Goal: Task Accomplishment & Management: Complete application form

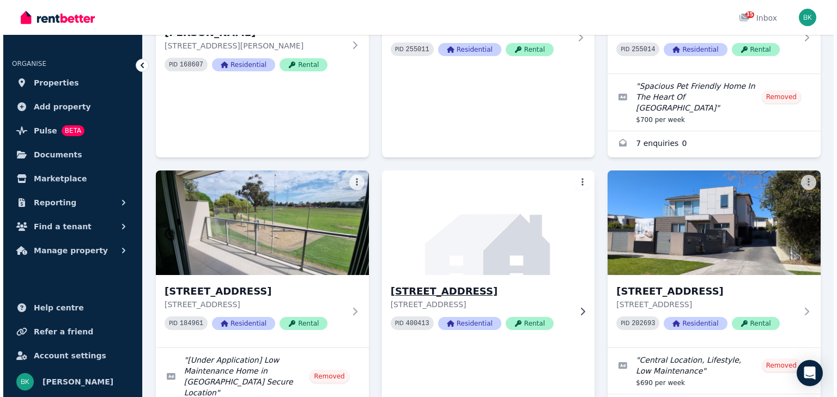
scroll to position [795, 0]
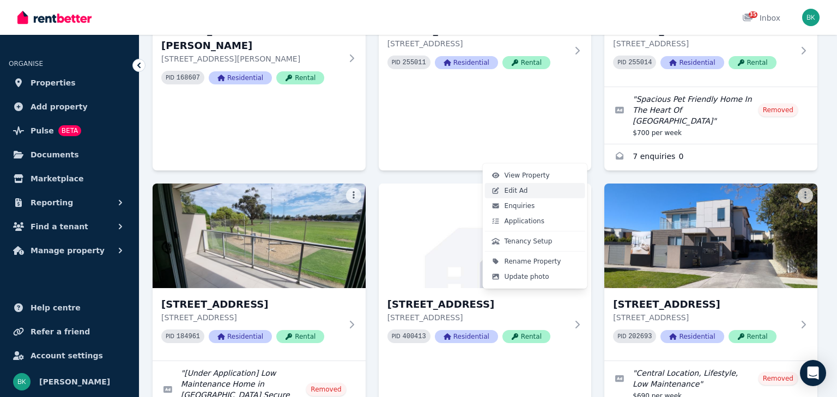
click at [525, 192] on link "Edit Ad" at bounding box center [535, 190] width 100 height 15
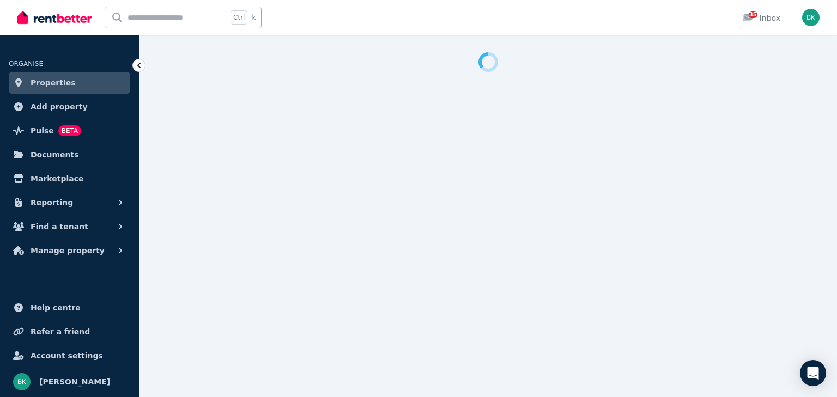
select select "***"
select select "**********"
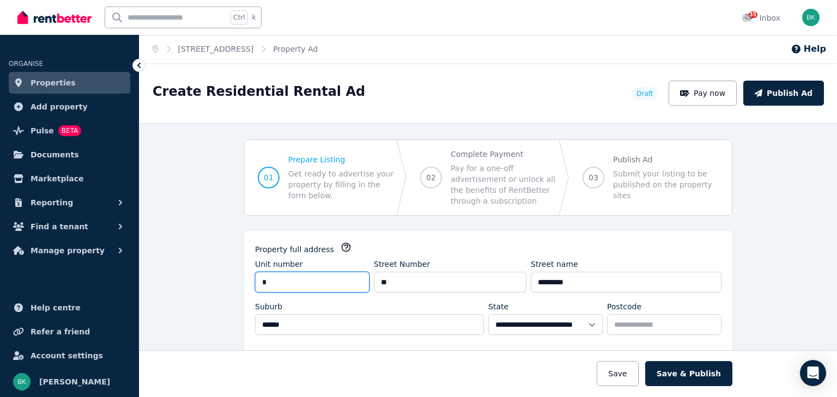
click at [271, 281] on input "*" at bounding box center [312, 282] width 114 height 21
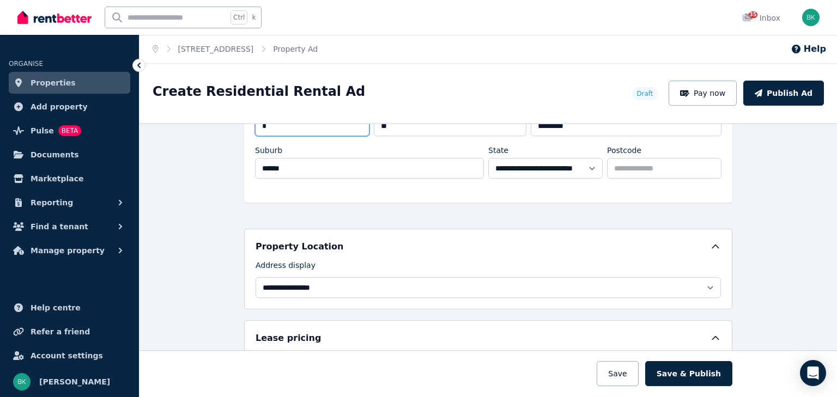
scroll to position [251, 0]
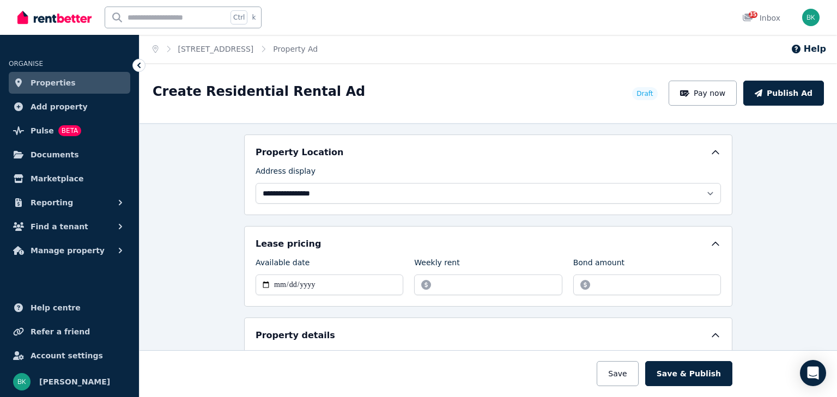
type input "*"
click at [269, 281] on input "Available date" at bounding box center [329, 285] width 148 height 21
click at [261, 283] on input "Available date" at bounding box center [329, 285] width 148 height 21
type input "**********"
click at [440, 281] on input "Weekly rent" at bounding box center [488, 285] width 148 height 21
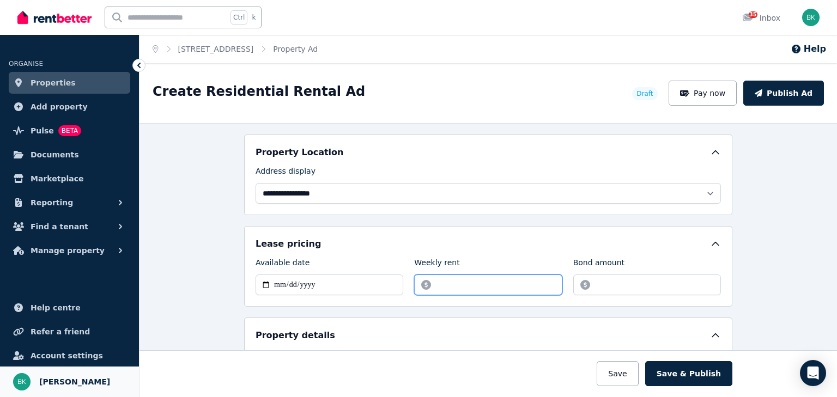
type input "***"
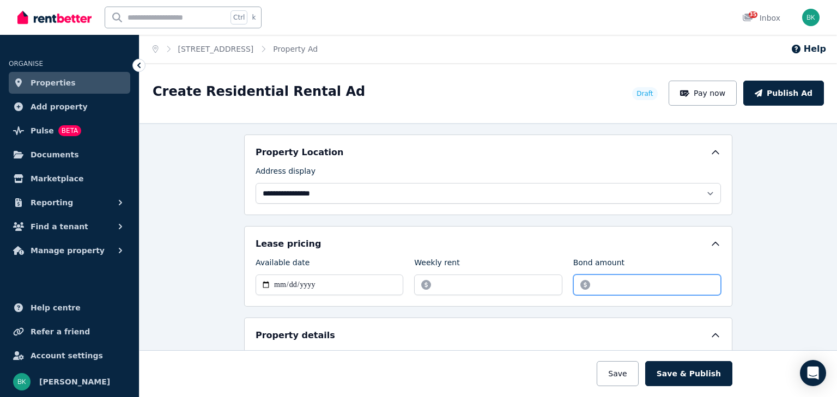
click at [598, 281] on input "Bond amount" at bounding box center [647, 285] width 148 height 21
type input "****"
click at [769, 267] on div "**********" at bounding box center [487, 260] width 697 height 274
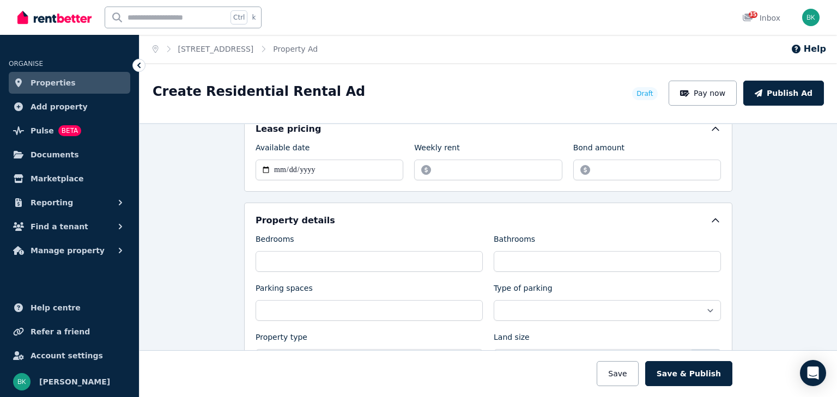
scroll to position [370, 0]
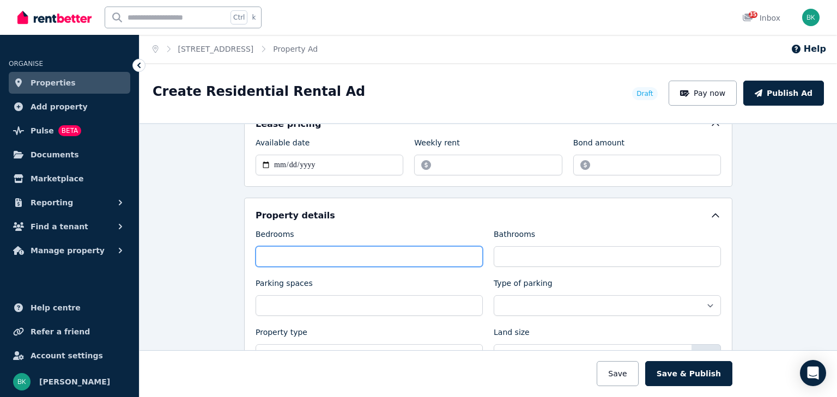
click at [281, 255] on input "Bedrooms" at bounding box center [368, 256] width 227 height 21
type input "*"
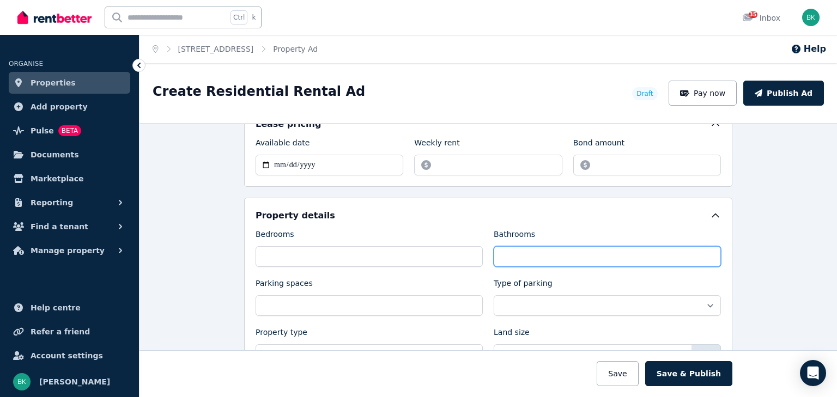
click at [501, 251] on input "Bathrooms" at bounding box center [607, 256] width 227 height 21
type input "***"
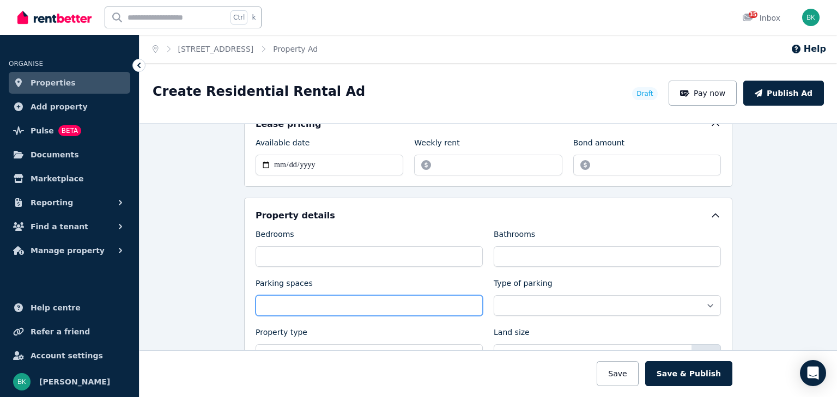
click at [323, 296] on input "Parking spaces" at bounding box center [368, 305] width 227 height 21
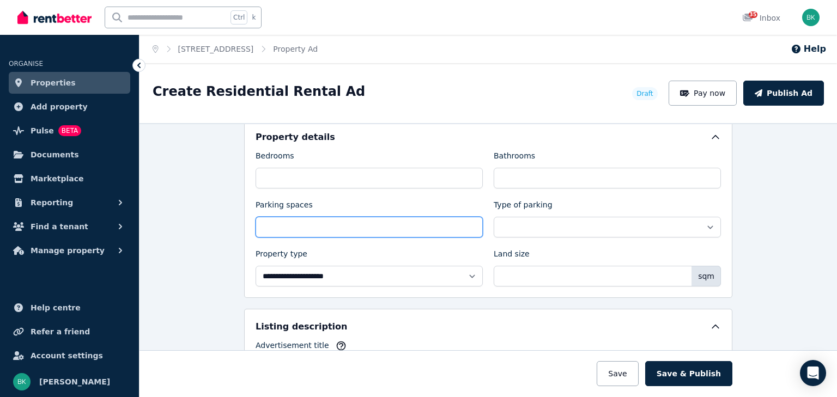
scroll to position [458, 0]
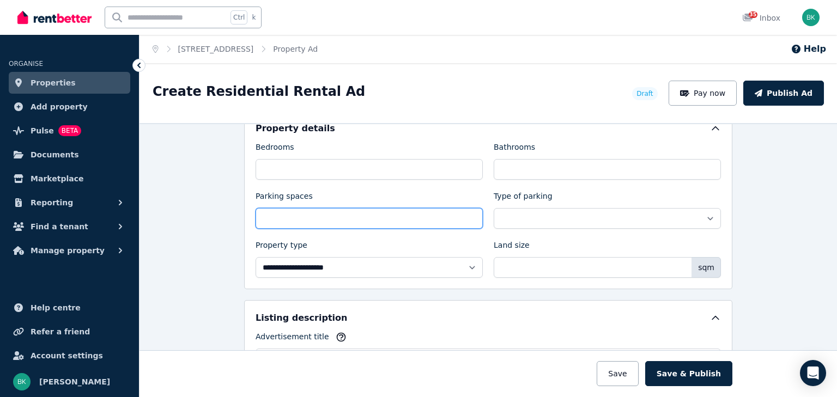
type input "**"
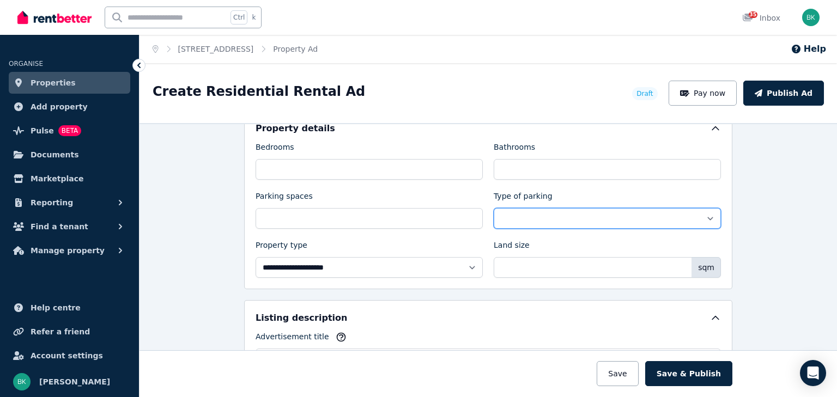
click at [637, 209] on select "**********" at bounding box center [607, 218] width 227 height 21
select select "**********"
click at [494, 208] on select "**********" at bounding box center [607, 218] width 227 height 21
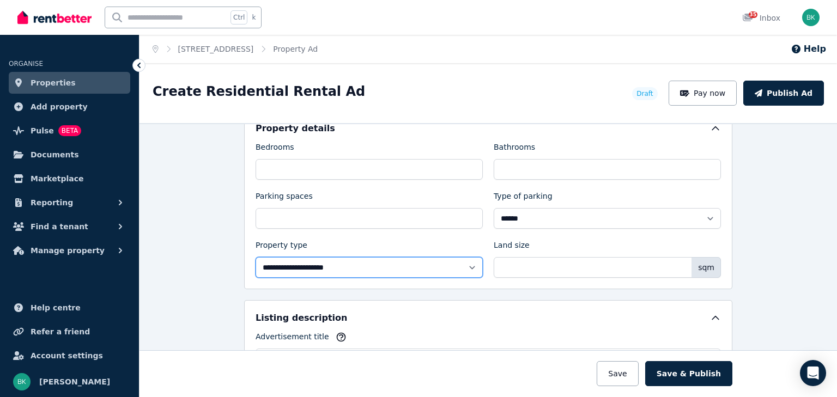
click at [334, 266] on select "**********" at bounding box center [368, 267] width 227 height 21
select select "**********"
click at [255, 257] on select "**********" at bounding box center [368, 267] width 227 height 21
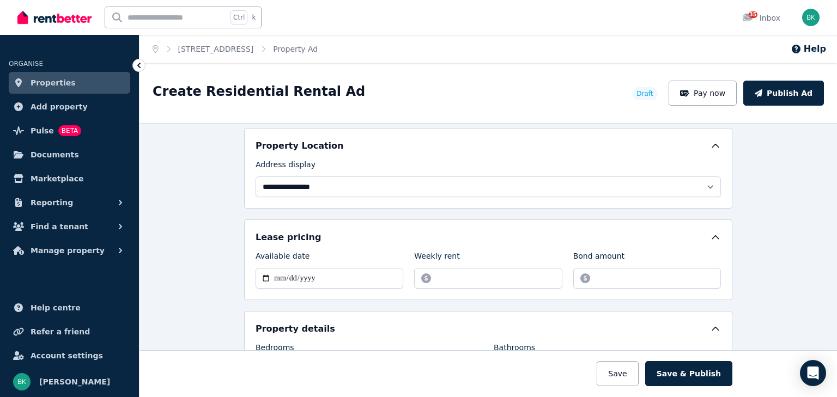
scroll to position [272, 0]
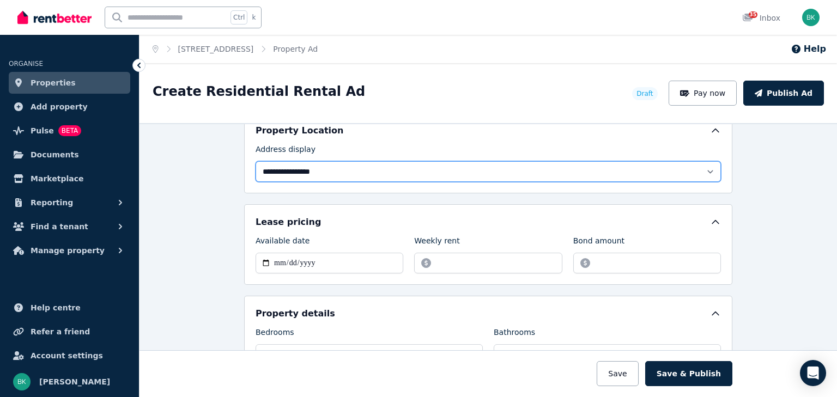
click at [326, 170] on select "**********" at bounding box center [487, 171] width 465 height 21
click at [325, 170] on select "**********" at bounding box center [487, 171] width 465 height 21
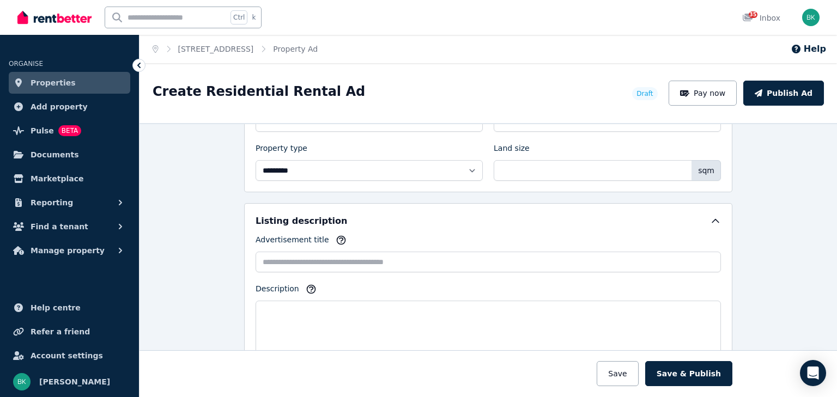
scroll to position [556, 0]
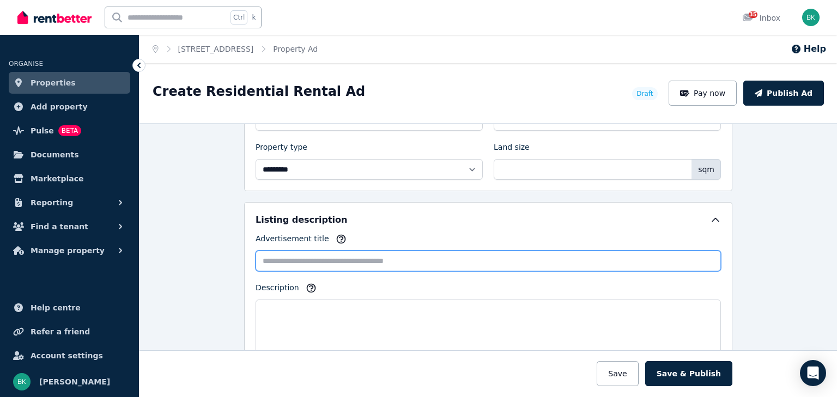
click at [309, 255] on input "Advertisement title" at bounding box center [487, 261] width 465 height 21
paste input "**********"
click at [283, 259] on input "**********" at bounding box center [487, 261] width 465 height 21
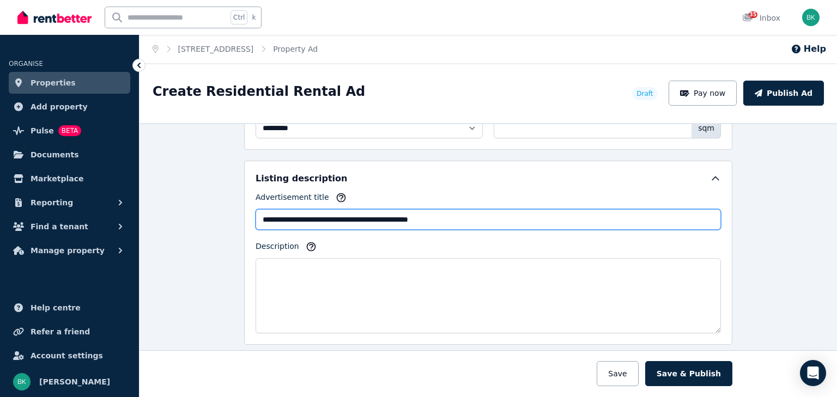
scroll to position [599, 0]
click at [381, 215] on input "**********" at bounding box center [487, 217] width 465 height 21
click at [447, 214] on input "**********" at bounding box center [487, 217] width 465 height 21
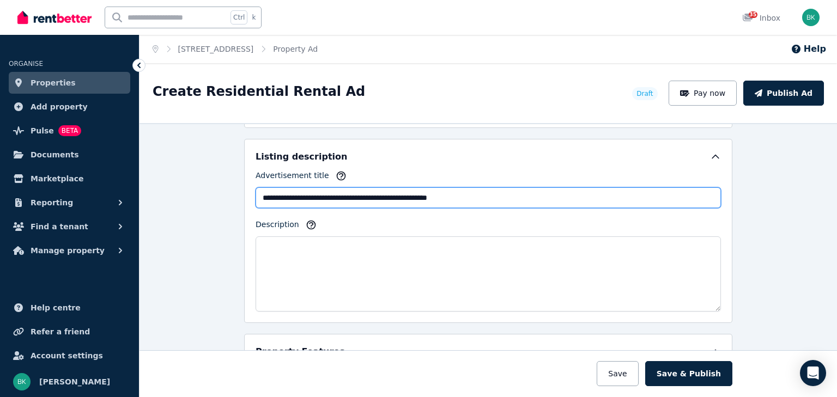
scroll to position [610, 0]
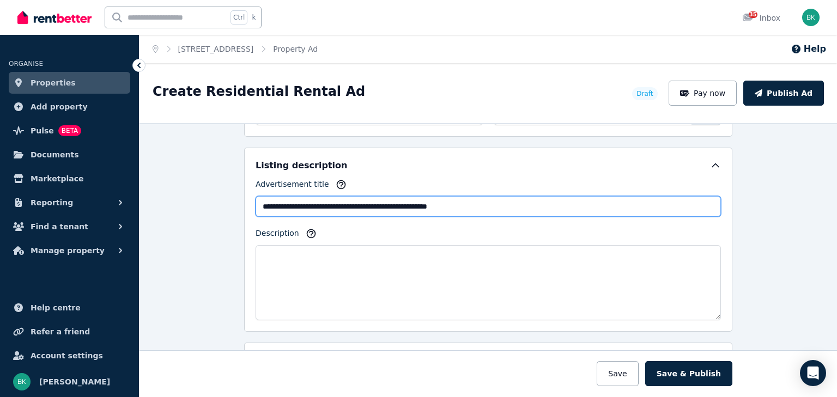
type input "**********"
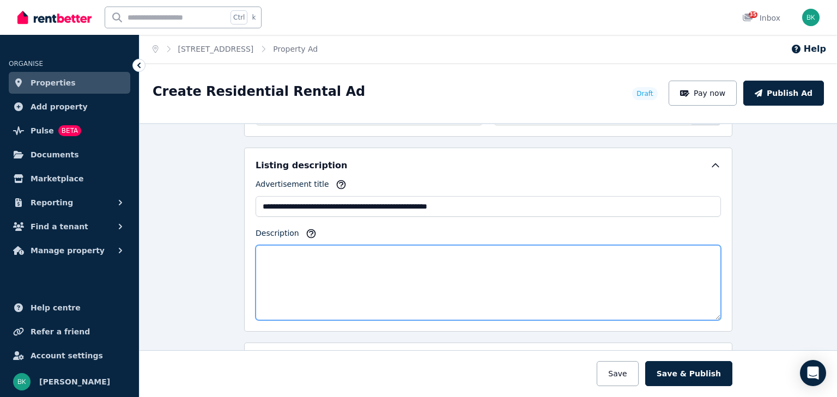
click at [291, 259] on textarea "Description" at bounding box center [487, 282] width 465 height 75
paste textarea "**********"
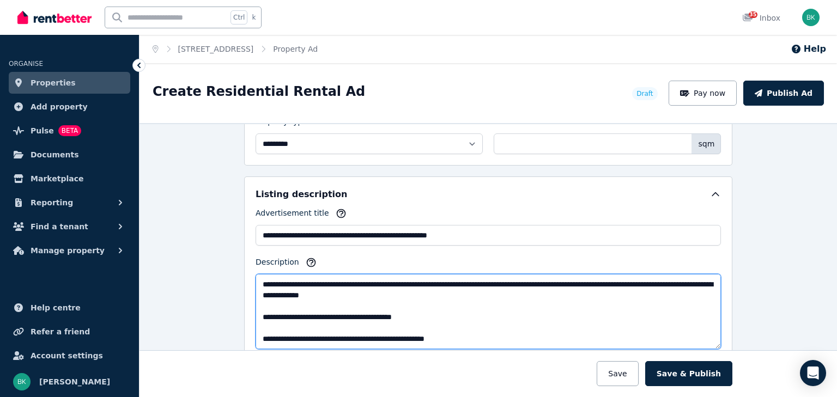
scroll to position [577, 0]
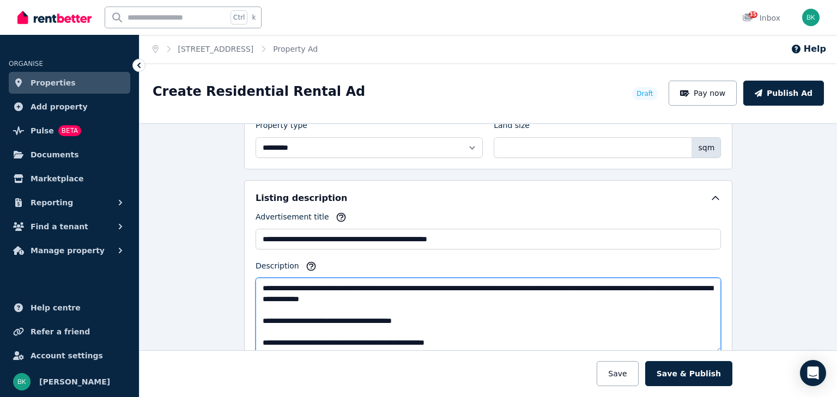
click at [488, 285] on textarea "Description" at bounding box center [487, 315] width 465 height 75
click at [551, 287] on textarea "Description" at bounding box center [487, 315] width 465 height 75
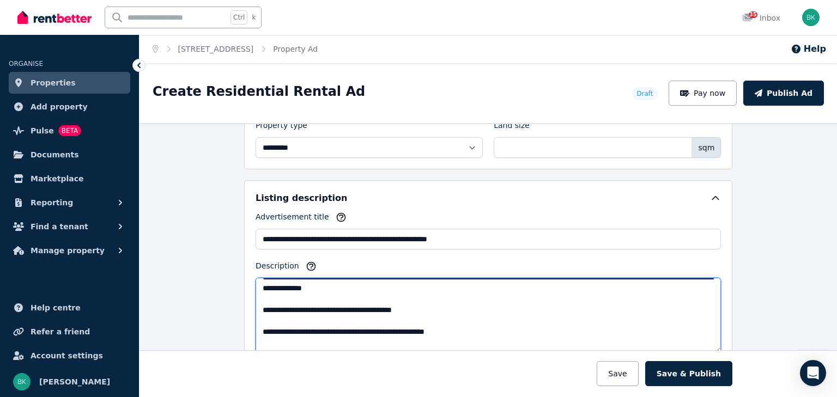
click at [260, 307] on textarea "Description" at bounding box center [487, 315] width 465 height 75
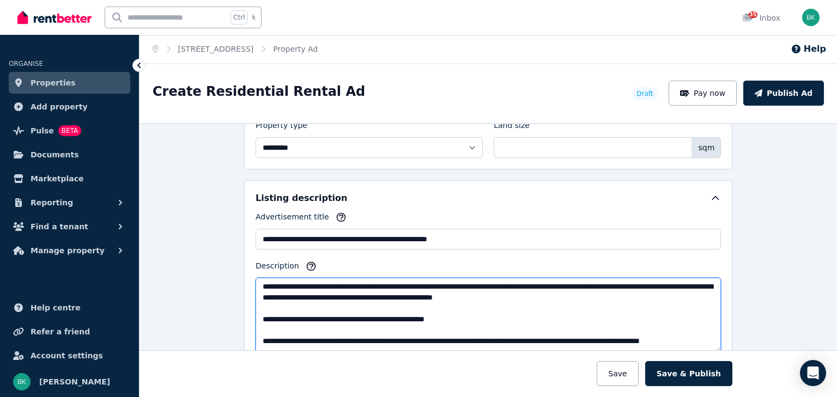
scroll to position [0, 0]
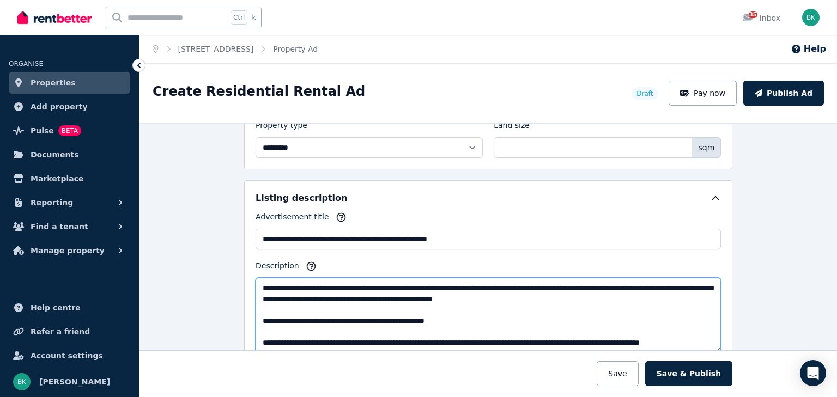
click at [442, 284] on textarea "Description" at bounding box center [487, 315] width 465 height 75
click at [430, 300] on textarea "Description" at bounding box center [487, 315] width 465 height 75
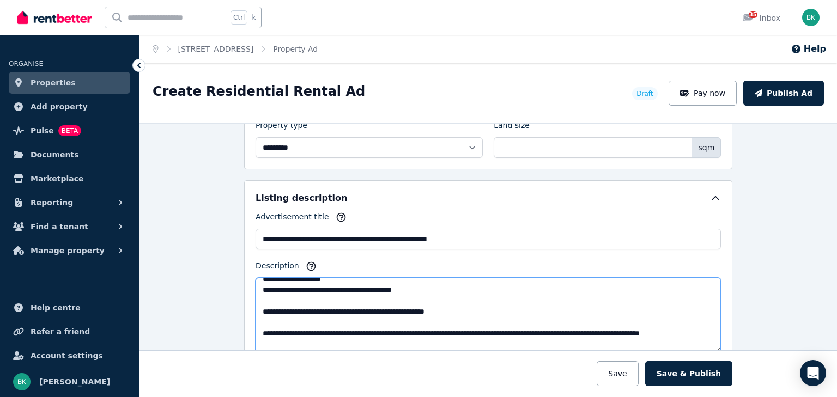
scroll to position [33, 0]
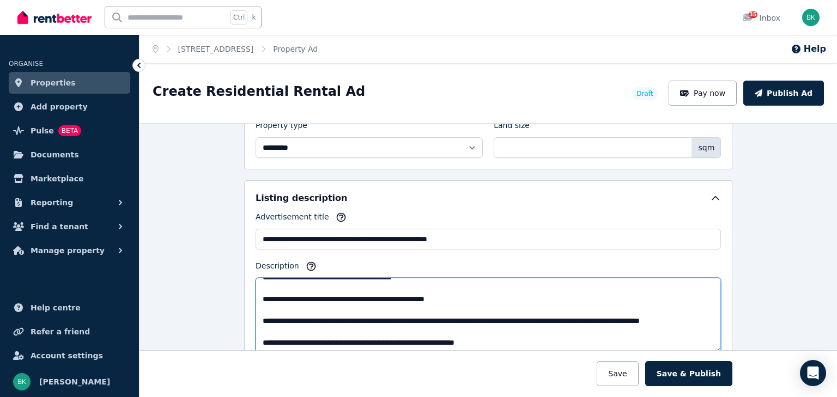
click at [264, 306] on textarea "Description" at bounding box center [487, 315] width 465 height 75
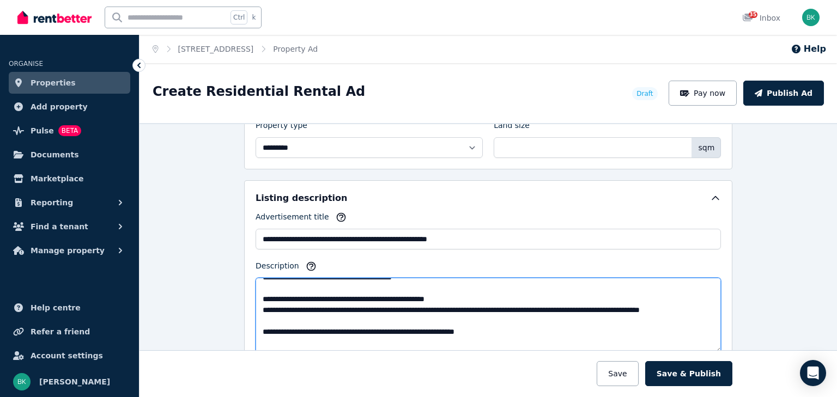
click at [361, 296] on textarea "Description" at bounding box center [487, 315] width 465 height 75
click at [546, 307] on textarea "Description" at bounding box center [487, 315] width 465 height 75
click at [580, 305] on textarea "Description" at bounding box center [487, 315] width 465 height 75
click at [275, 318] on textarea "Description" at bounding box center [487, 315] width 465 height 75
click at [259, 328] on textarea "Description" at bounding box center [487, 315] width 465 height 75
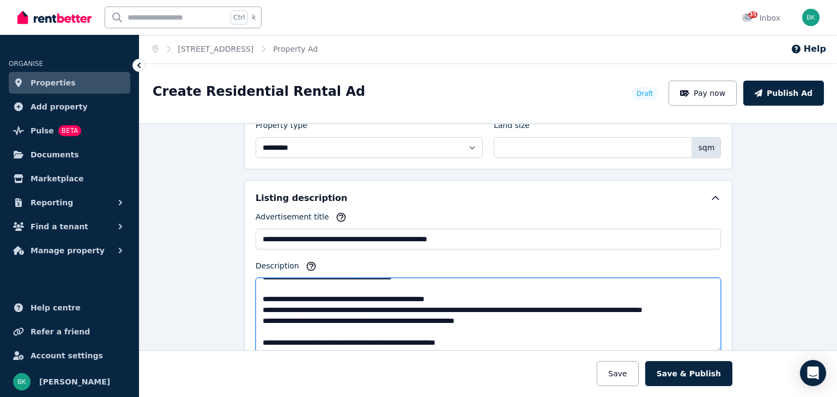
click at [295, 330] on textarea "Description" at bounding box center [487, 315] width 465 height 75
click at [352, 328] on textarea "Description" at bounding box center [487, 315] width 465 height 75
click at [355, 330] on textarea "Description" at bounding box center [487, 315] width 465 height 75
drag, startPoint x: 556, startPoint y: 329, endPoint x: 482, endPoint y: 327, distance: 74.1
click at [482, 327] on textarea "Description" at bounding box center [487, 315] width 465 height 75
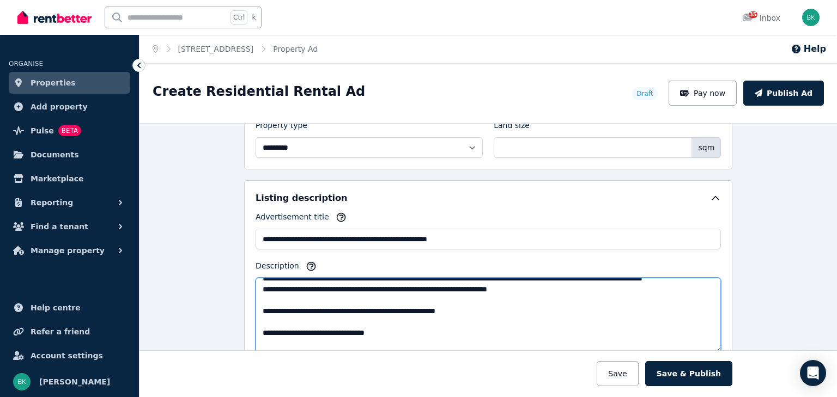
scroll to position [65, 0]
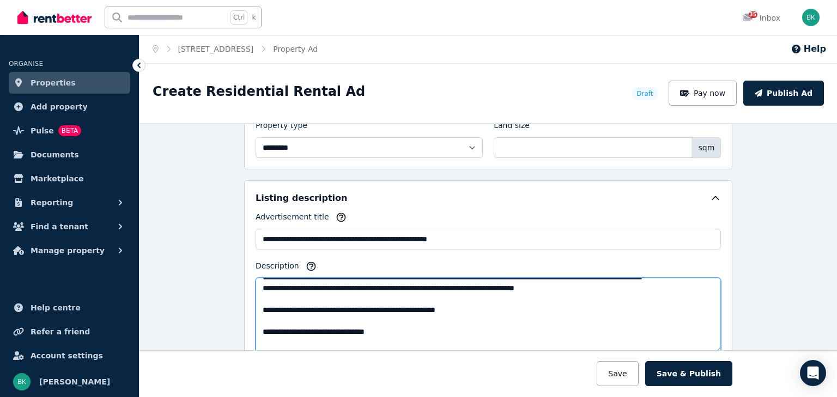
click at [592, 312] on textarea "Description" at bounding box center [487, 315] width 465 height 75
click at [263, 307] on textarea "Description" at bounding box center [487, 315] width 465 height 75
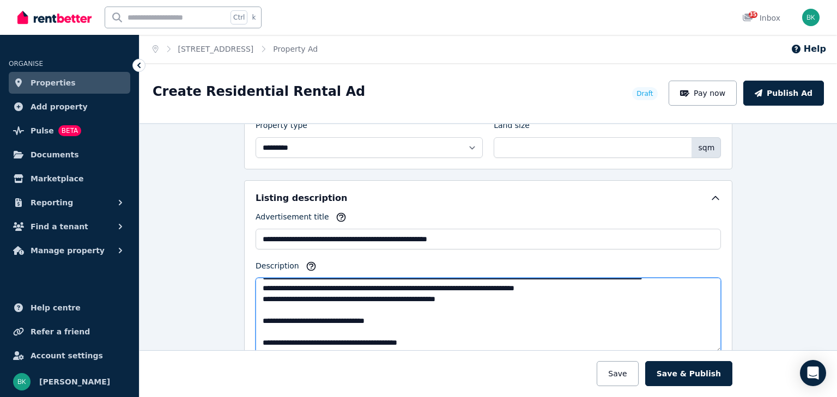
click at [261, 317] on textarea "Description" at bounding box center [487, 315] width 465 height 75
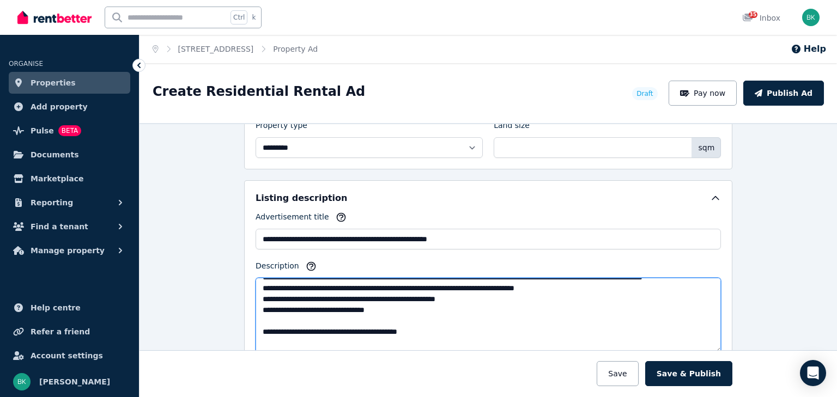
click at [261, 328] on textarea "Description" at bounding box center [487, 315] width 465 height 75
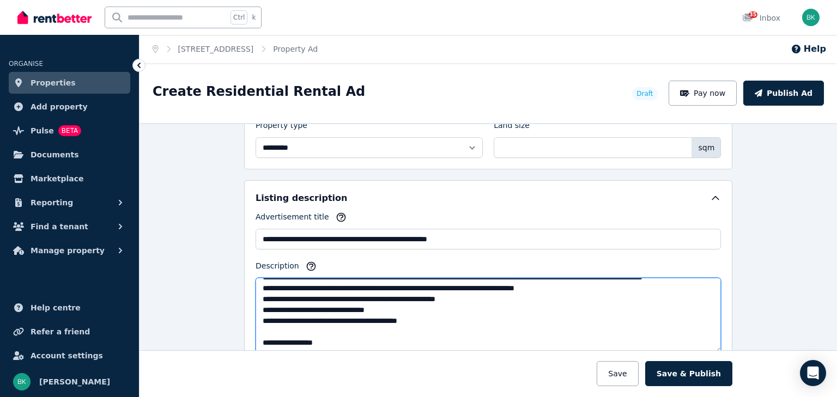
click at [582, 296] on textarea "Description" at bounding box center [487, 315] width 465 height 75
drag, startPoint x: 365, startPoint y: 305, endPoint x: 323, endPoint y: 307, distance: 42.0
click at [323, 307] on textarea "Description" at bounding box center [487, 315] width 465 height 75
click at [397, 308] on textarea "Description" at bounding box center [487, 315] width 465 height 75
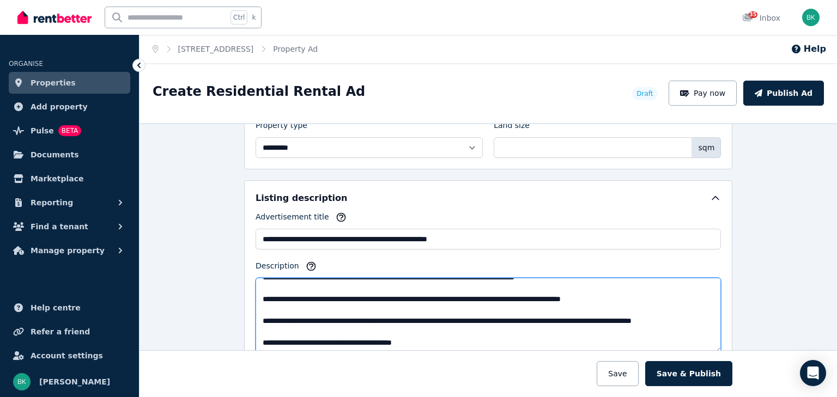
scroll to position [185, 0]
drag, startPoint x: 259, startPoint y: 340, endPoint x: 423, endPoint y: 338, distance: 164.0
click at [423, 338] on textarea "Description" at bounding box center [487, 315] width 465 height 75
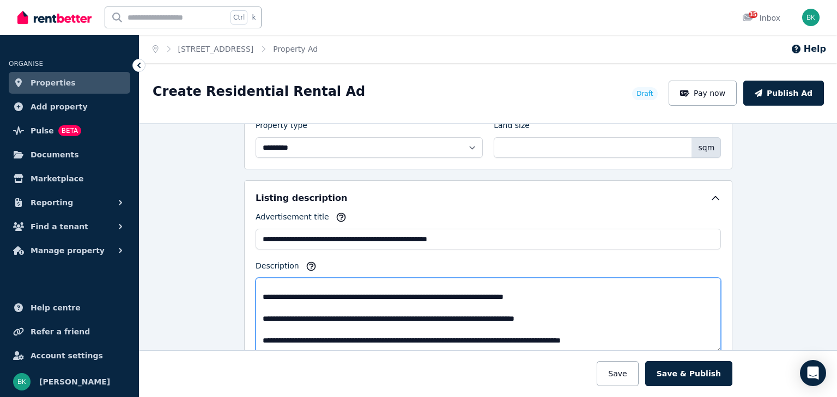
scroll to position [109, 0]
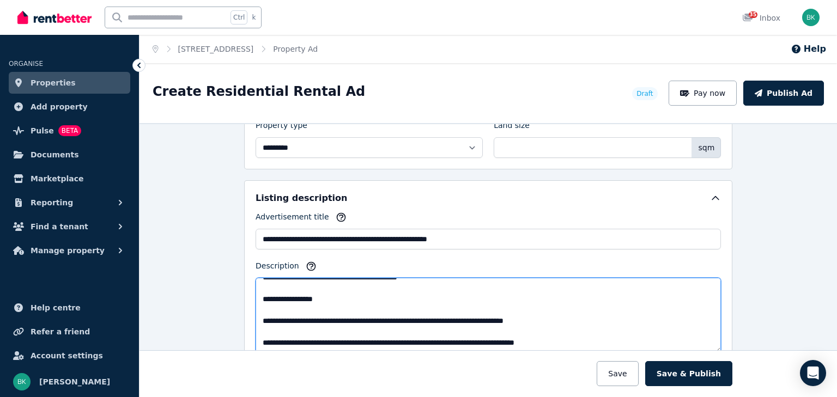
click at [333, 312] on textarea "Description" at bounding box center [487, 315] width 465 height 75
click at [335, 305] on textarea "Description" at bounding box center [487, 315] width 465 height 75
paste textarea "**********"
click at [376, 308] on textarea "Description" at bounding box center [487, 315] width 465 height 75
click at [430, 307] on textarea "Description" at bounding box center [487, 315] width 465 height 75
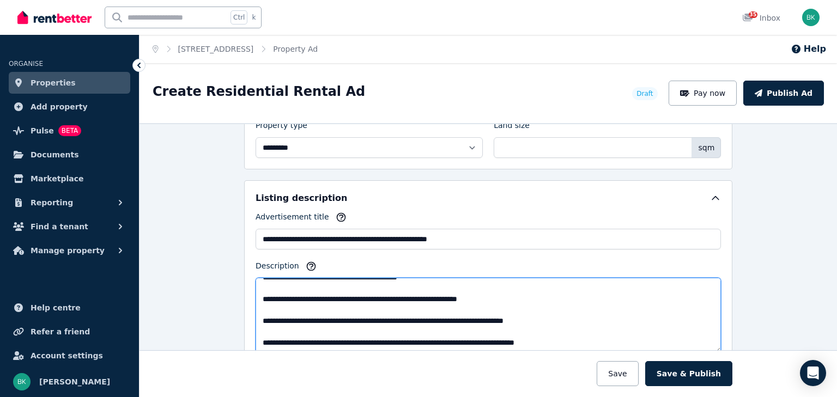
click at [431, 307] on textarea "Description" at bounding box center [487, 315] width 465 height 75
click at [496, 307] on textarea "Description" at bounding box center [487, 315] width 465 height 75
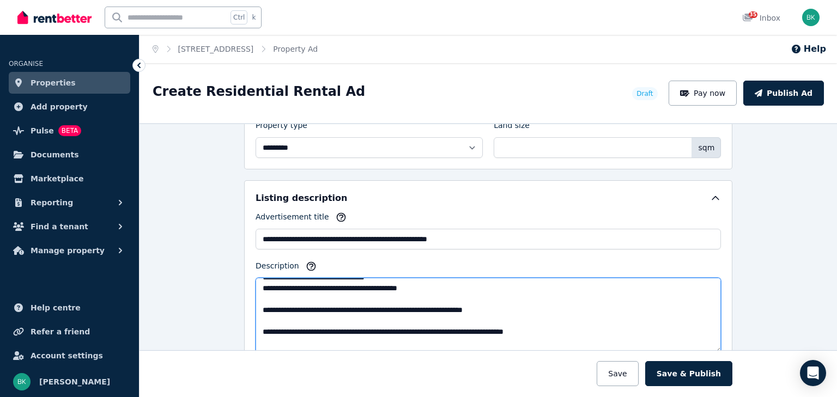
scroll to position [120, 0]
click at [531, 297] on textarea "Description" at bounding box center [487, 315] width 465 height 75
click at [258, 318] on textarea "Description" at bounding box center [487, 315] width 465 height 75
click at [258, 338] on textarea "Description" at bounding box center [487, 315] width 465 height 75
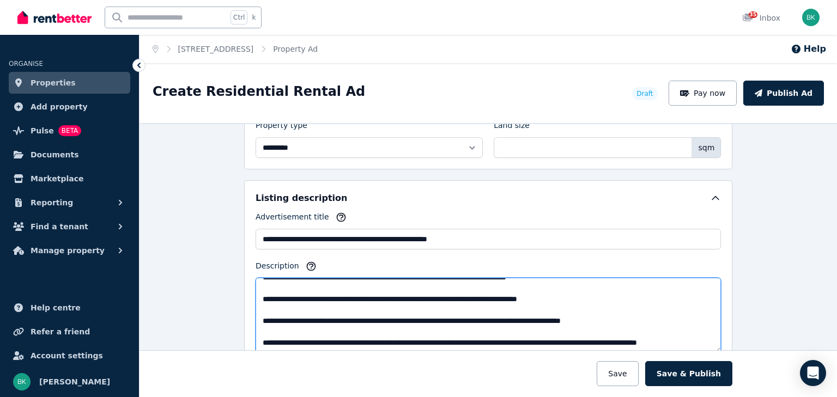
scroll to position [170, 0]
click at [260, 313] on textarea "Description" at bounding box center [487, 315] width 465 height 75
click at [258, 331] on textarea "Description" at bounding box center [487, 315] width 465 height 75
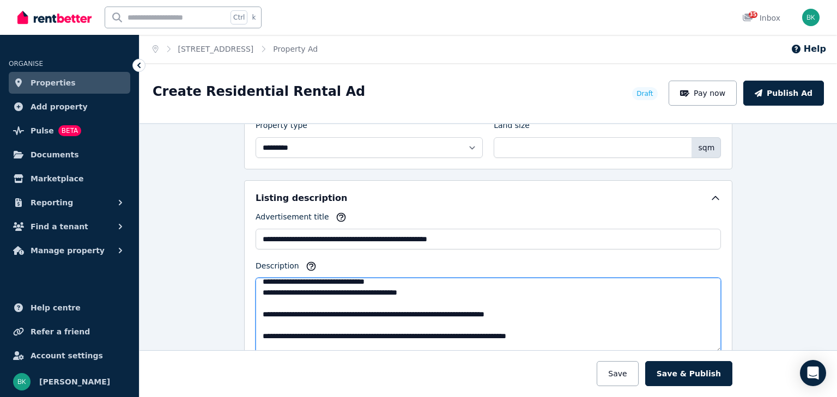
scroll to position [126, 0]
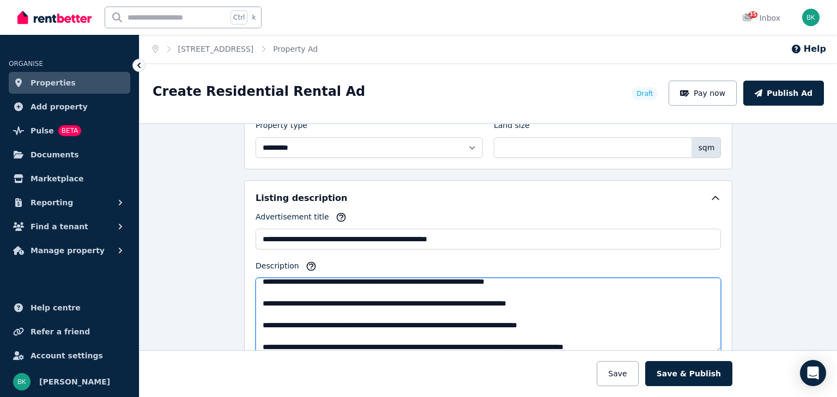
click at [268, 324] on textarea "Description" at bounding box center [487, 315] width 465 height 75
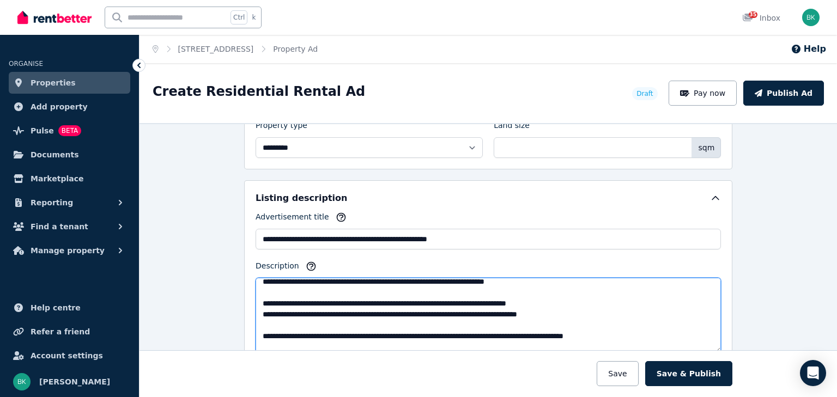
click at [265, 332] on textarea "Description" at bounding box center [487, 315] width 465 height 75
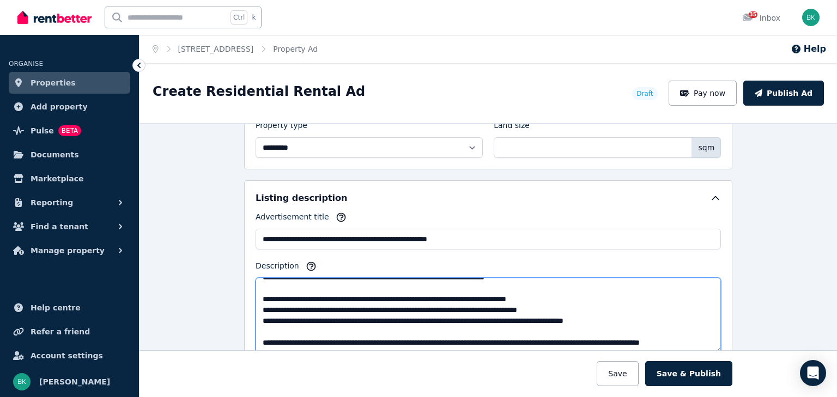
scroll to position [163, 0]
click at [264, 307] on textarea "Description" at bounding box center [487, 315] width 465 height 75
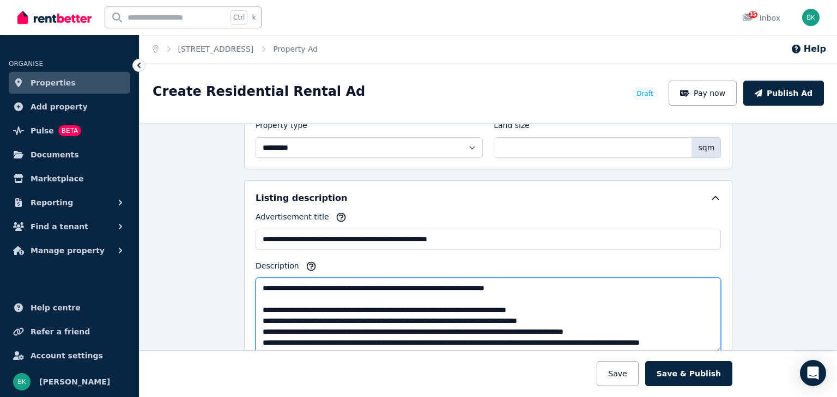
scroll to position [153, 0]
drag, startPoint x: 705, startPoint y: 319, endPoint x: 275, endPoint y: 296, distance: 431.0
click at [275, 296] on textarea "Description" at bounding box center [487, 315] width 465 height 75
click at [330, 330] on textarea "Description" at bounding box center [487, 315] width 465 height 75
click at [261, 318] on textarea "Description" at bounding box center [487, 315] width 465 height 75
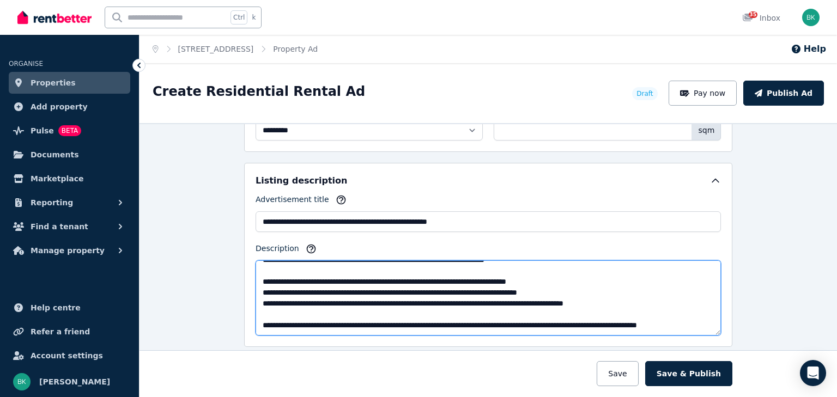
scroll to position [610, 0]
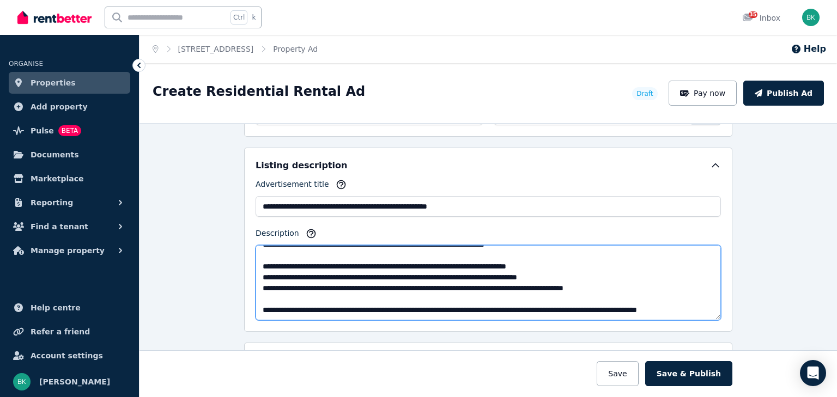
click at [702, 287] on textarea "Description" at bounding box center [487, 282] width 465 height 75
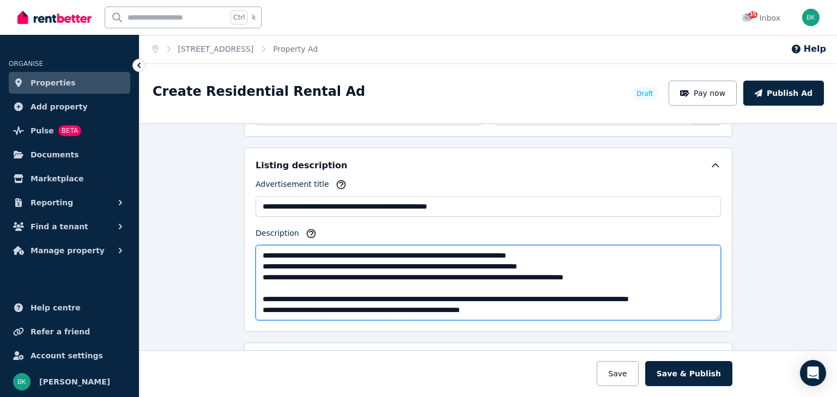
drag, startPoint x: 503, startPoint y: 296, endPoint x: 260, endPoint y: 285, distance: 243.2
click at [260, 285] on textarea "Description" at bounding box center [487, 282] width 465 height 75
click at [499, 294] on textarea "Description" at bounding box center [487, 282] width 465 height 75
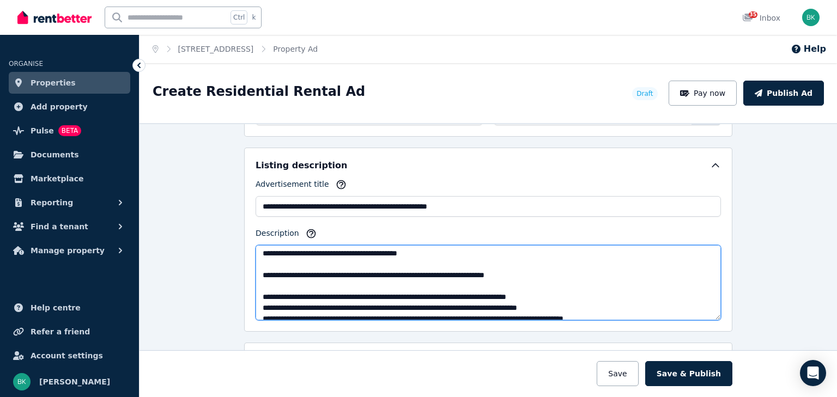
scroll to position [92, 0]
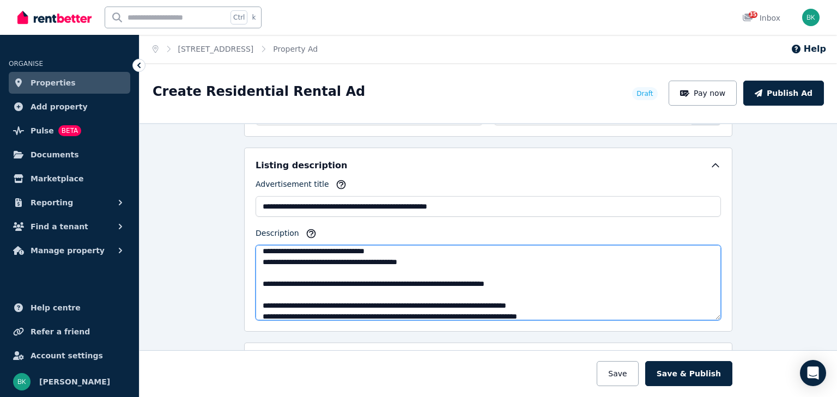
drag, startPoint x: 508, startPoint y: 301, endPoint x: 255, endPoint y: 301, distance: 252.2
click at [255, 301] on textarea "Description" at bounding box center [487, 282] width 465 height 75
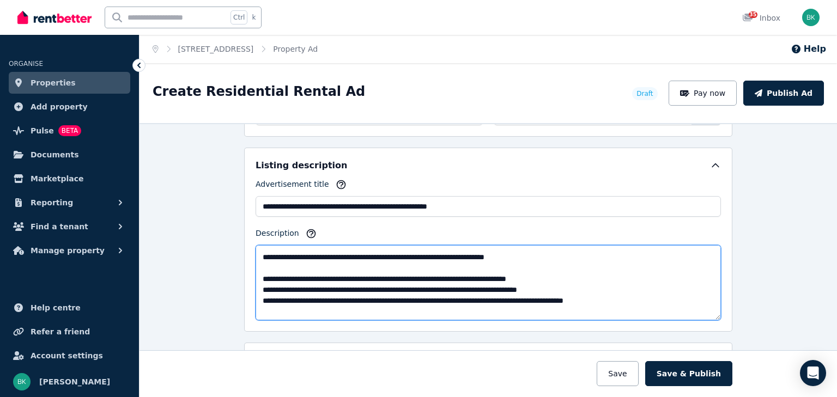
scroll to position [174, 0]
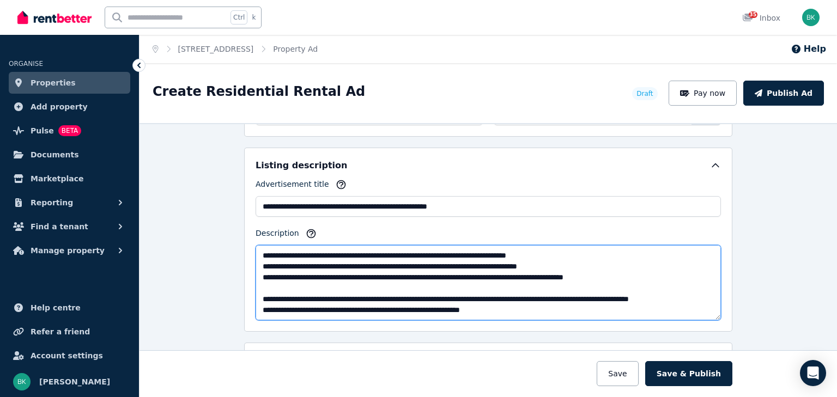
drag, startPoint x: 264, startPoint y: 289, endPoint x: 521, endPoint y: 314, distance: 258.3
click at [521, 314] on textarea "Description" at bounding box center [487, 282] width 465 height 75
paste textarea "**********"
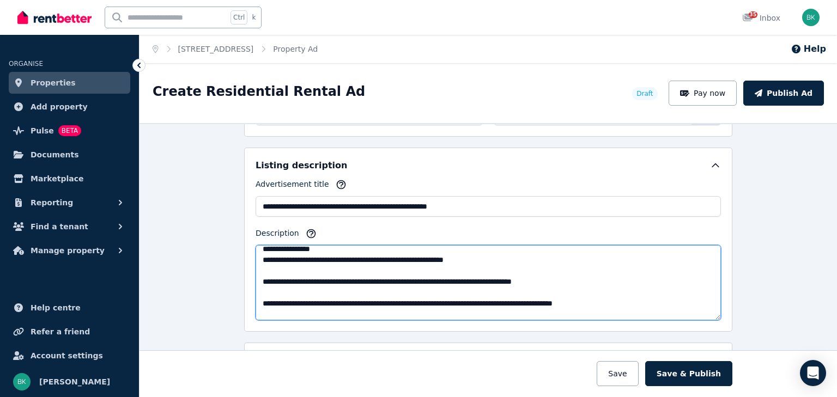
scroll to position [137, 0]
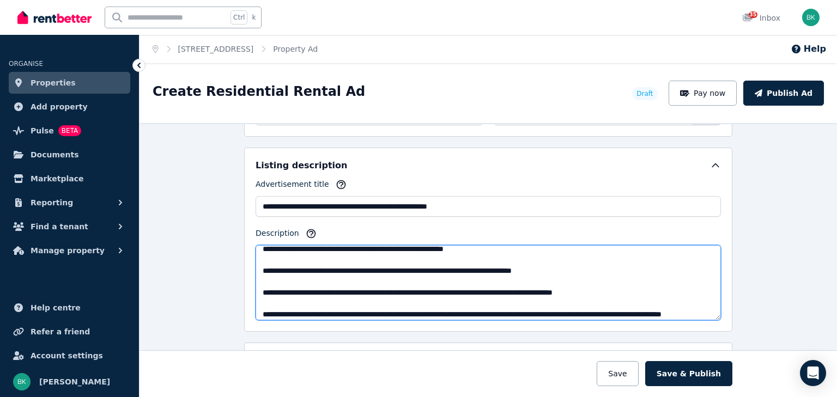
click at [260, 277] on textarea "Description" at bounding box center [487, 282] width 465 height 75
click at [299, 258] on textarea "Description" at bounding box center [487, 282] width 465 height 75
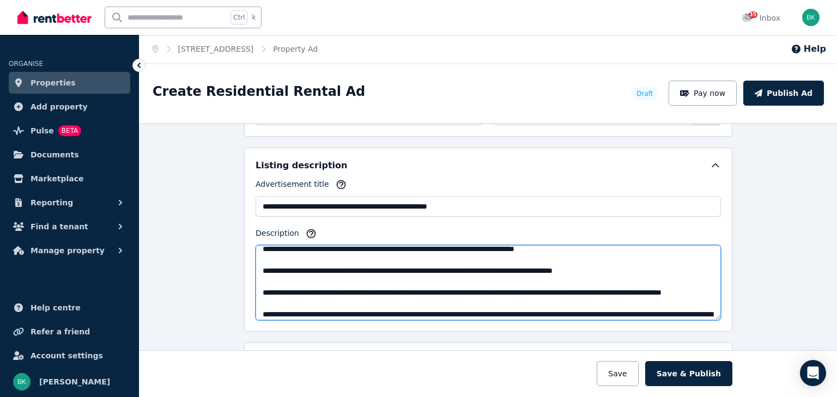
scroll to position [148, 0]
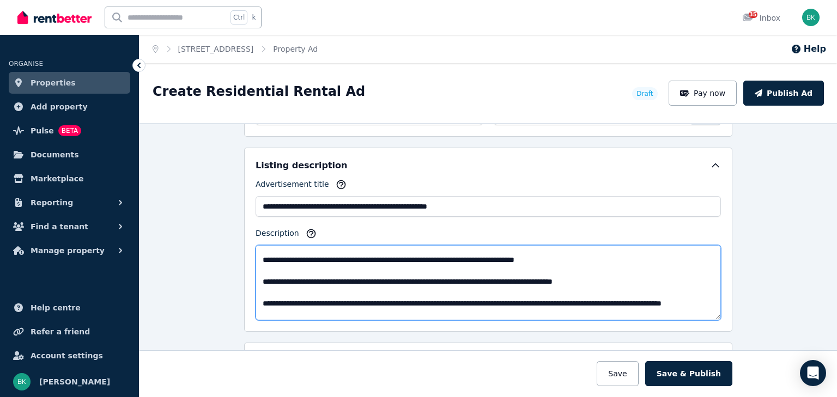
click at [405, 268] on textarea "Description" at bounding box center [487, 282] width 465 height 75
click at [258, 289] on textarea "Description" at bounding box center [487, 282] width 465 height 75
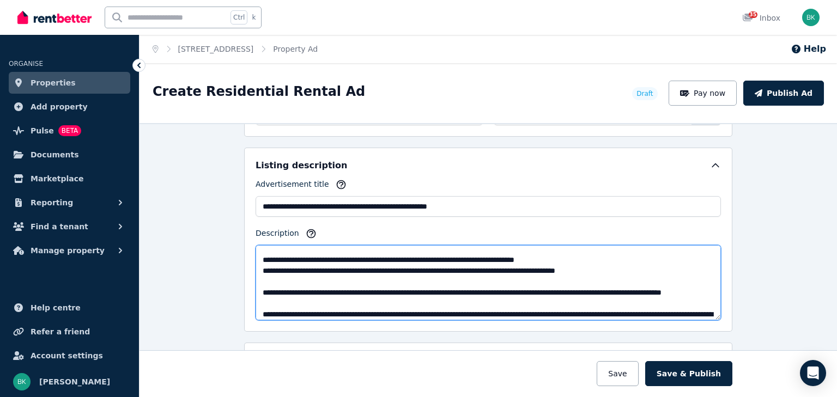
click at [258, 299] on textarea "Description" at bounding box center [487, 282] width 465 height 75
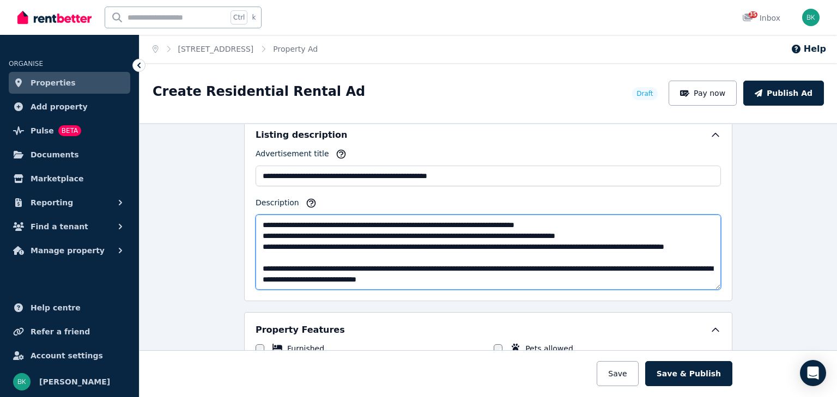
scroll to position [643, 0]
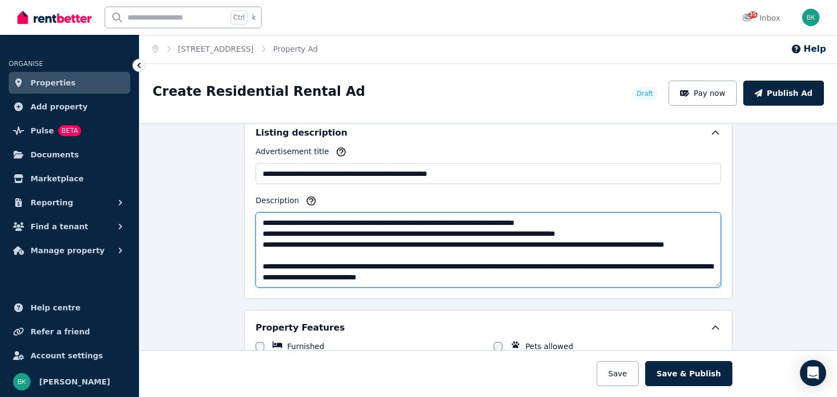
click at [416, 263] on textarea "Description" at bounding box center [487, 249] width 465 height 75
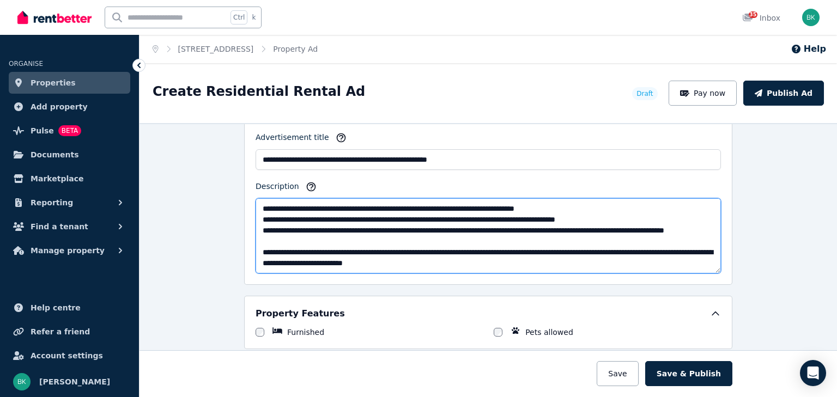
scroll to position [675, 0]
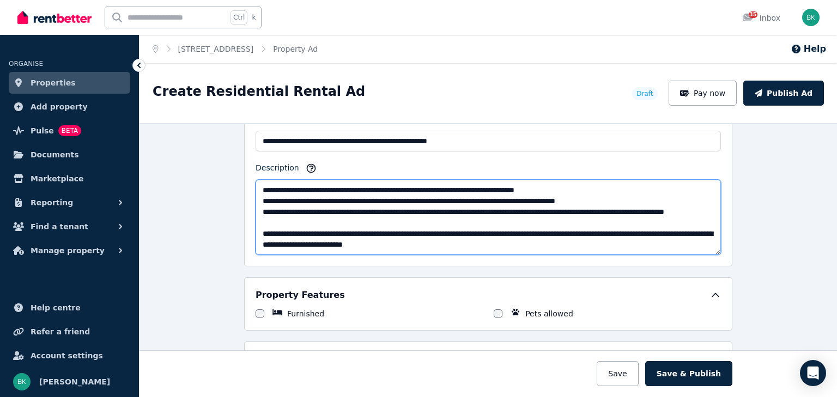
click at [667, 231] on textarea "Description" at bounding box center [487, 217] width 465 height 75
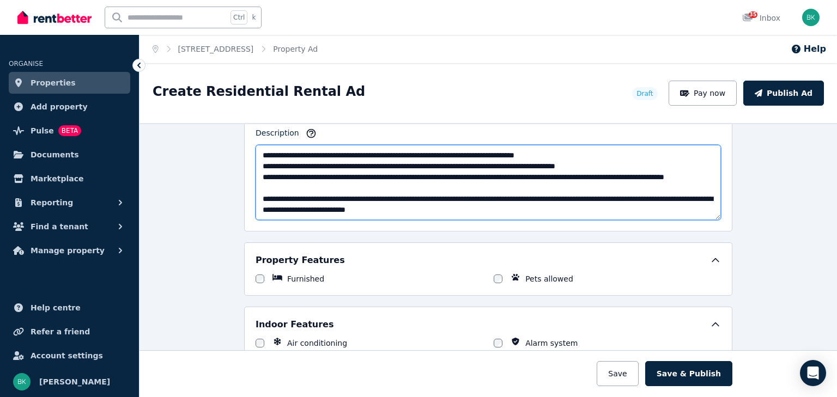
scroll to position [708, 0]
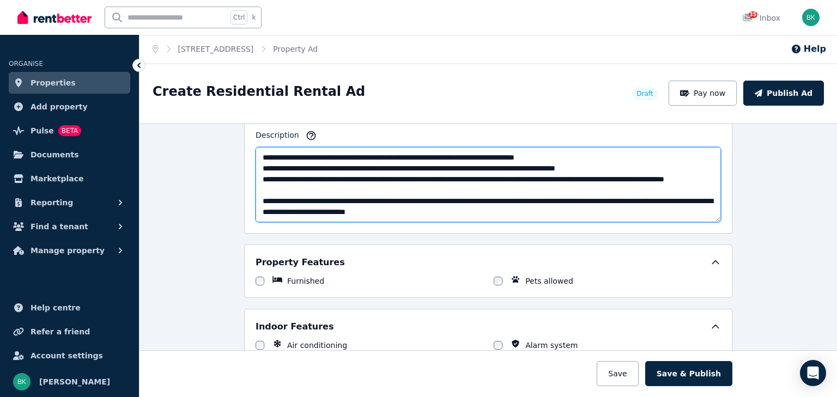
drag, startPoint x: 315, startPoint y: 208, endPoint x: 297, endPoint y: 211, distance: 17.7
click at [297, 211] on textarea "Description" at bounding box center [487, 184] width 465 height 75
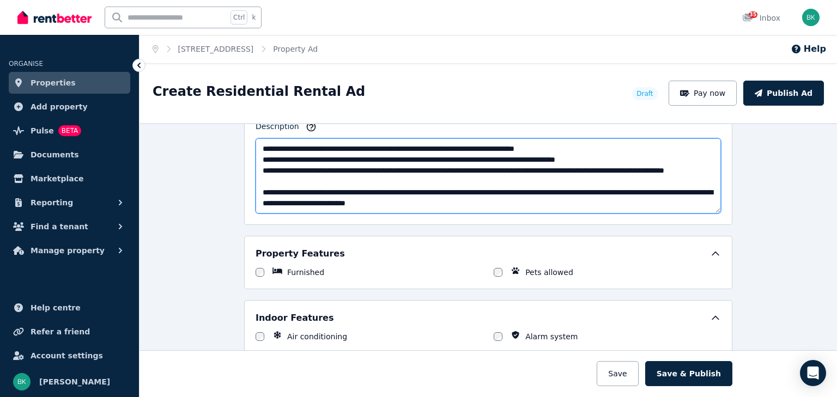
scroll to position [719, 0]
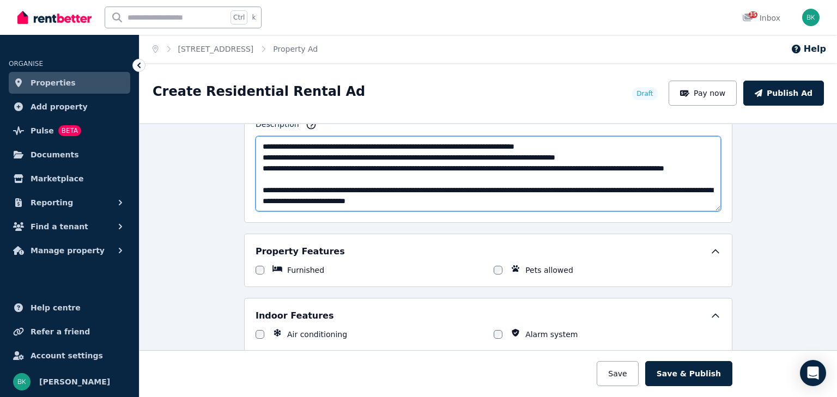
click at [479, 198] on textarea "Description" at bounding box center [487, 173] width 465 height 75
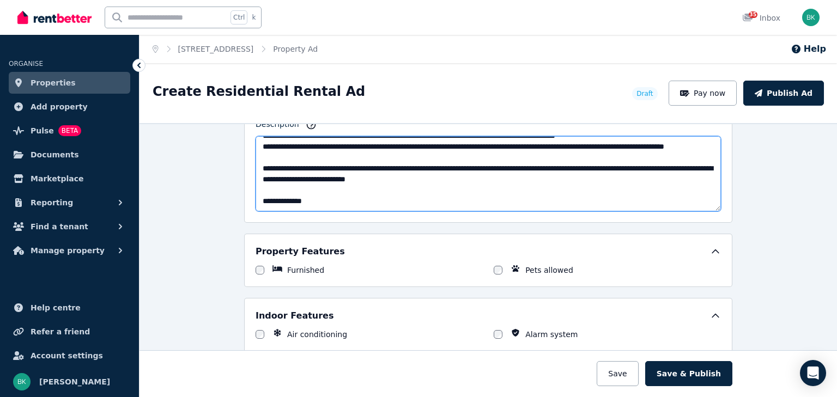
click at [311, 199] on textarea "Description" at bounding box center [487, 173] width 465 height 75
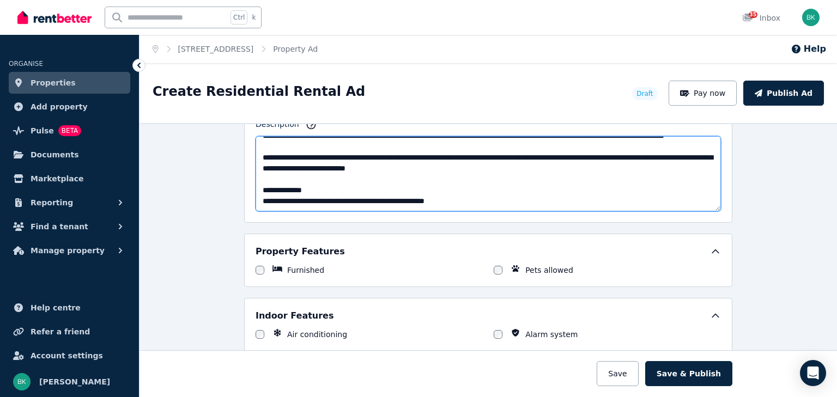
scroll to position [207, 0]
drag, startPoint x: 471, startPoint y: 200, endPoint x: 219, endPoint y: 192, distance: 251.8
click at [219, 192] on div "**********" at bounding box center [487, 260] width 697 height 274
paste textarea "***"
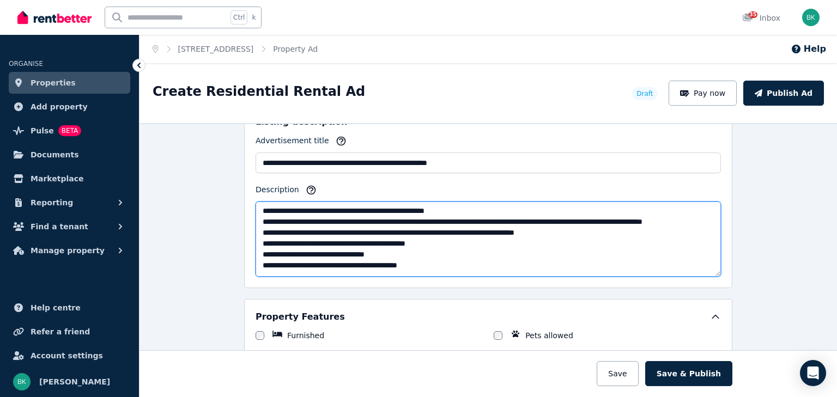
scroll to position [61, 0]
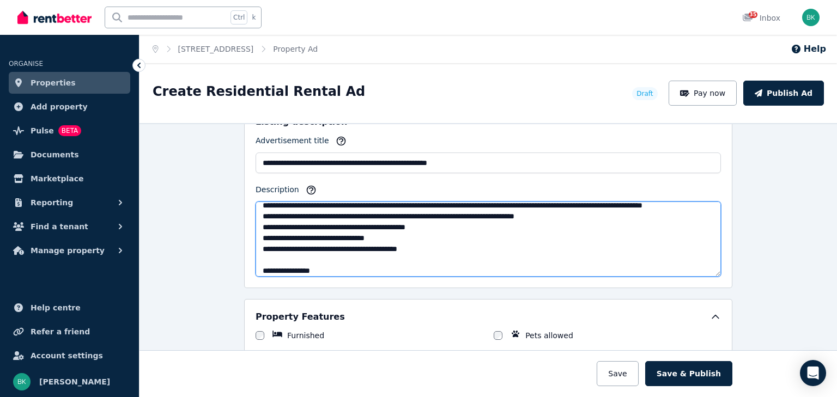
click at [444, 235] on textarea "Description" at bounding box center [487, 239] width 465 height 75
paste textarea "**********"
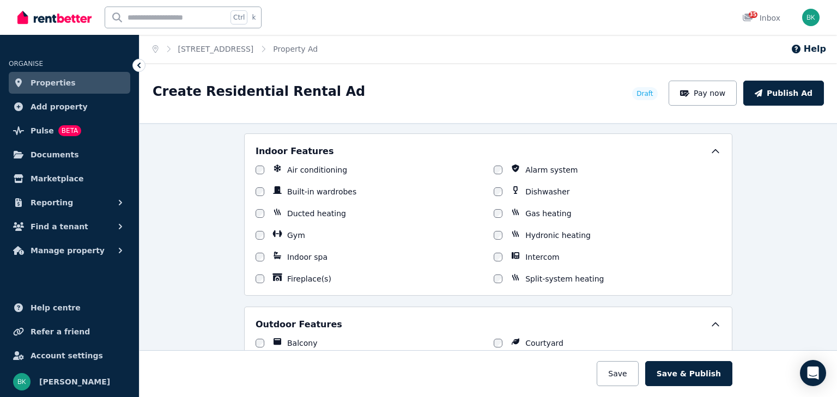
scroll to position [882, 0]
type textarea "**********"
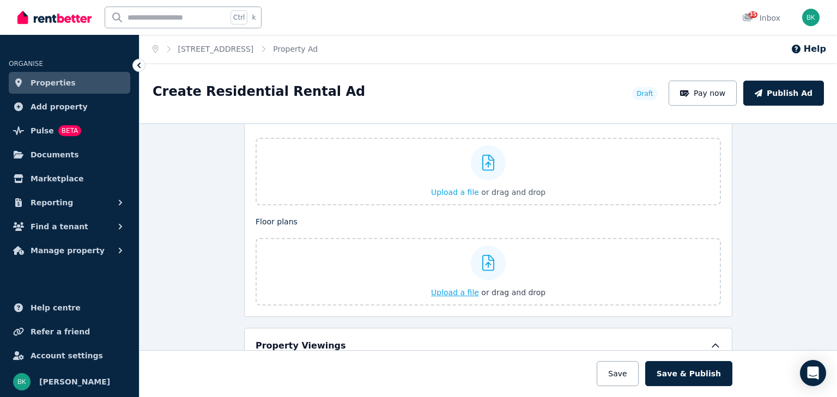
scroll to position [1351, 0]
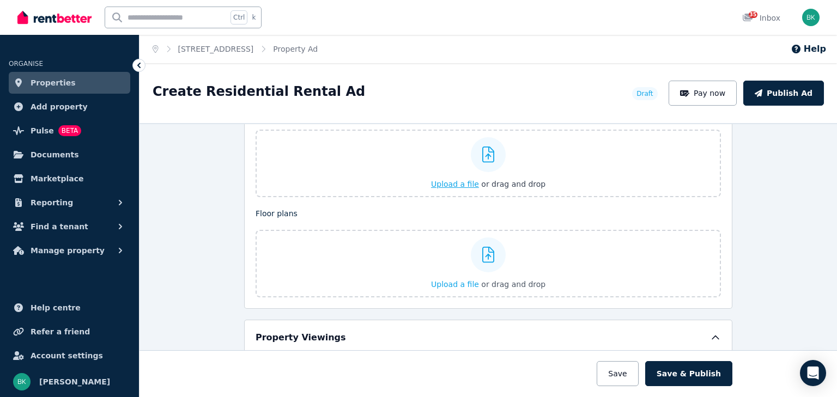
click at [447, 180] on span "Upload a file" at bounding box center [455, 184] width 48 height 9
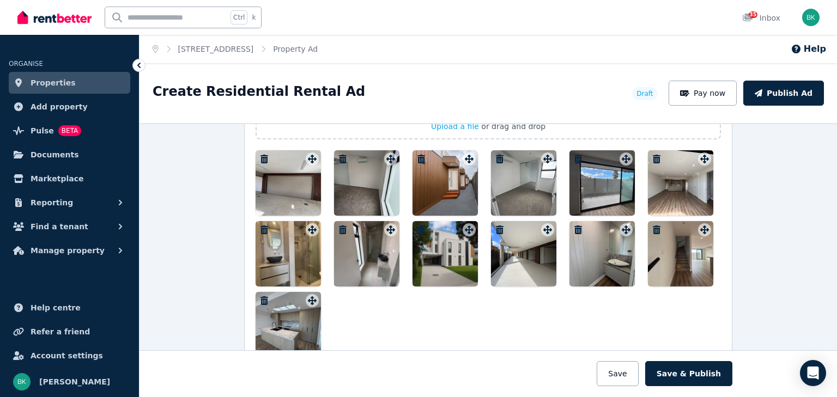
scroll to position [1405, 0]
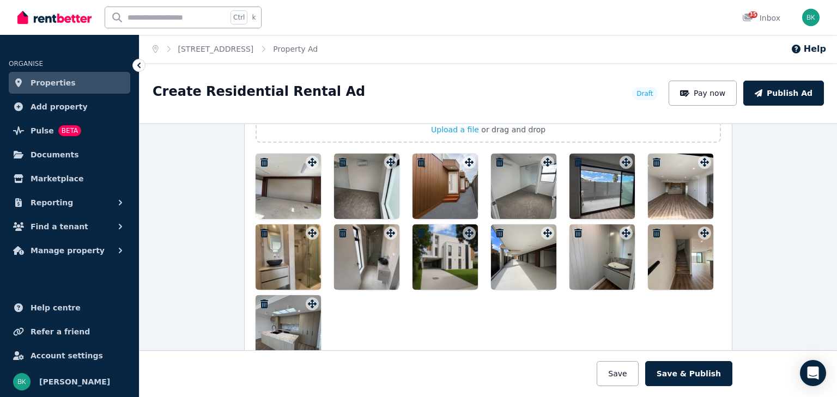
drag, startPoint x: 450, startPoint y: 268, endPoint x: 284, endPoint y: 176, distance: 189.9
click at [284, 176] on div at bounding box center [487, 257] width 465 height 207
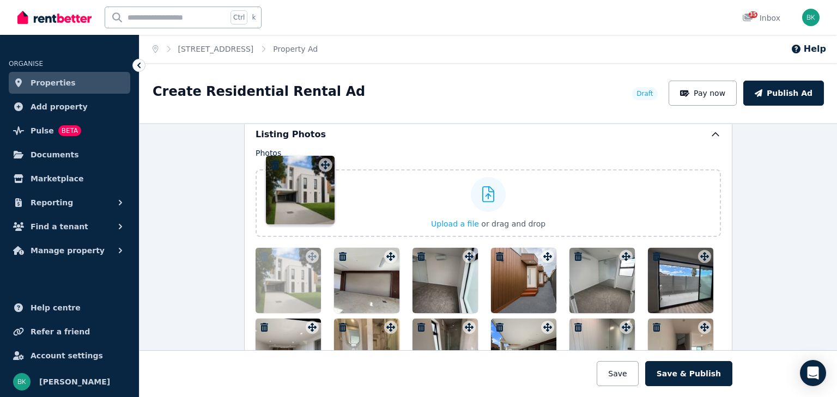
scroll to position [1280, 0]
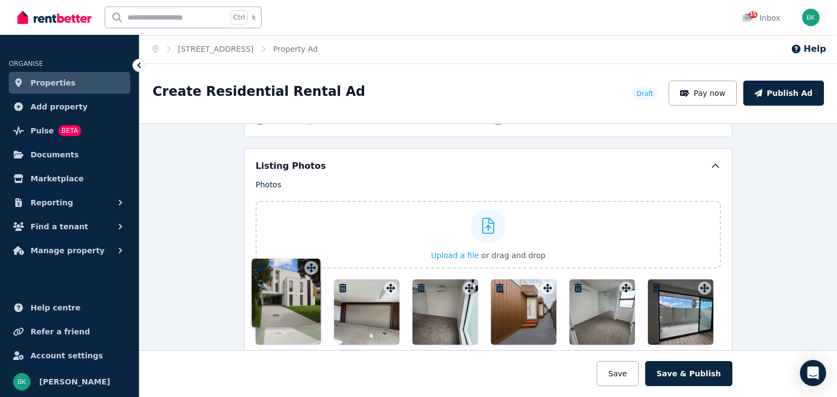
drag, startPoint x: 466, startPoint y: 228, endPoint x: 312, endPoint y: 261, distance: 158.2
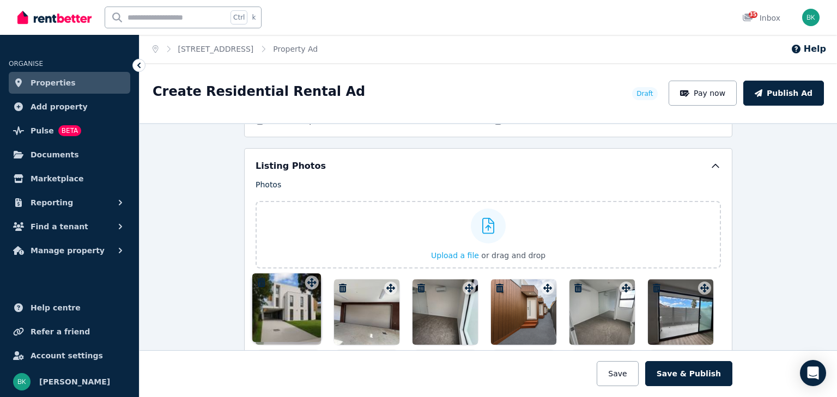
click at [312, 261] on div "Photos Upload a file or drag and drop Uploaded " balcony.jpg " Uploaded " ensui…" at bounding box center [487, 332] width 465 height 307
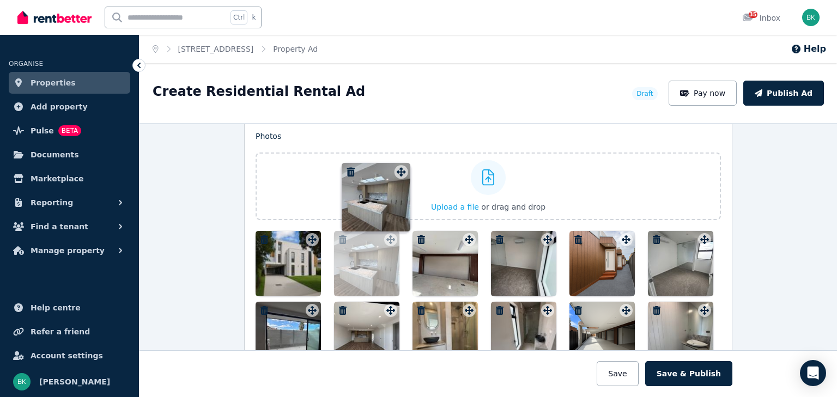
scroll to position [1320, 0]
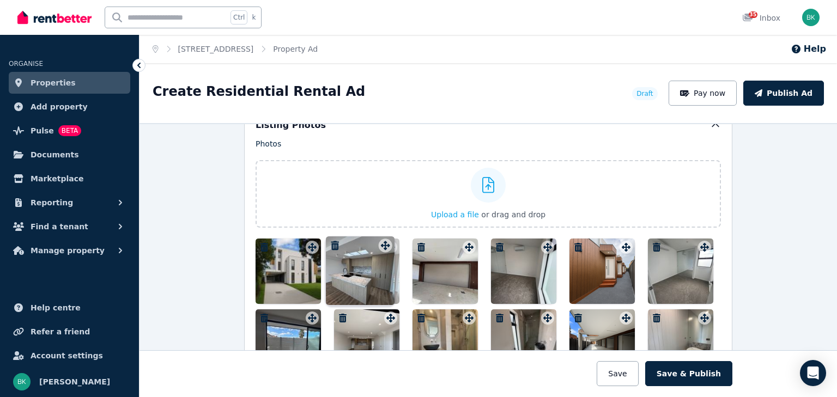
drag, startPoint x: 310, startPoint y: 307, endPoint x: 385, endPoint y: 239, distance: 101.4
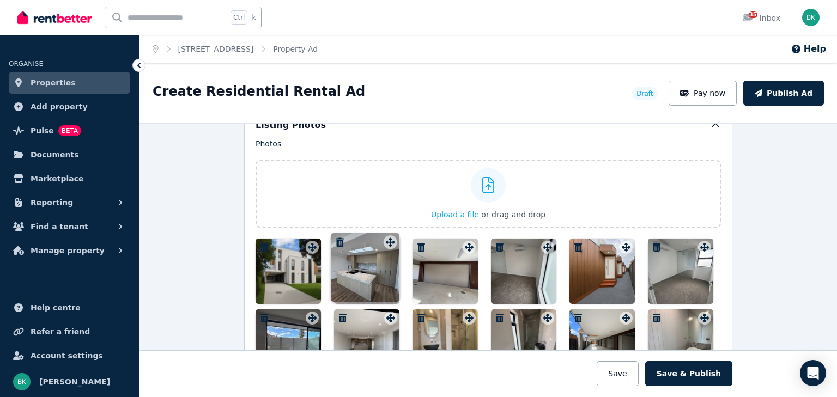
click at [385, 239] on div "Photos Upload a file or drag and drop Uploaded " balcony.jpg " Uploaded " ensui…" at bounding box center [487, 291] width 465 height 307
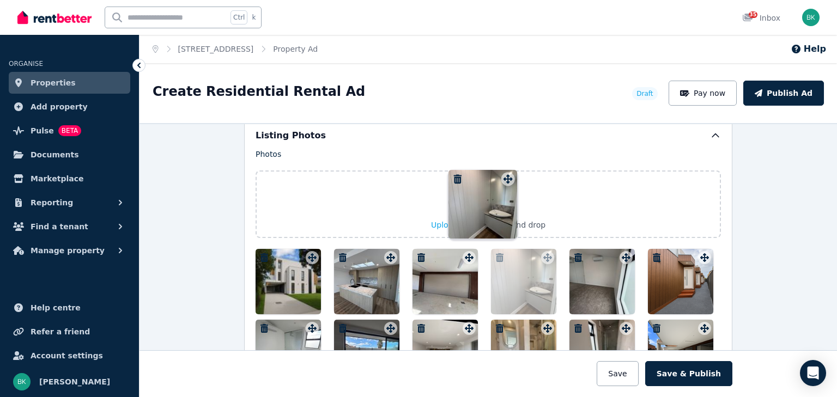
scroll to position [1286, 0]
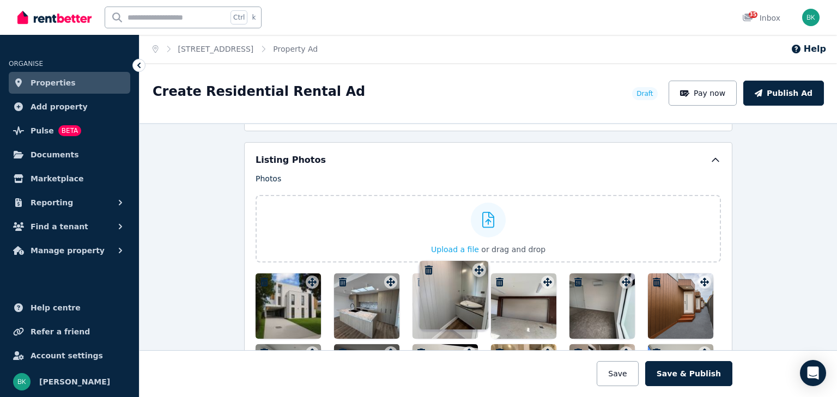
drag, startPoint x: 702, startPoint y: 215, endPoint x: 475, endPoint y: 261, distance: 231.7
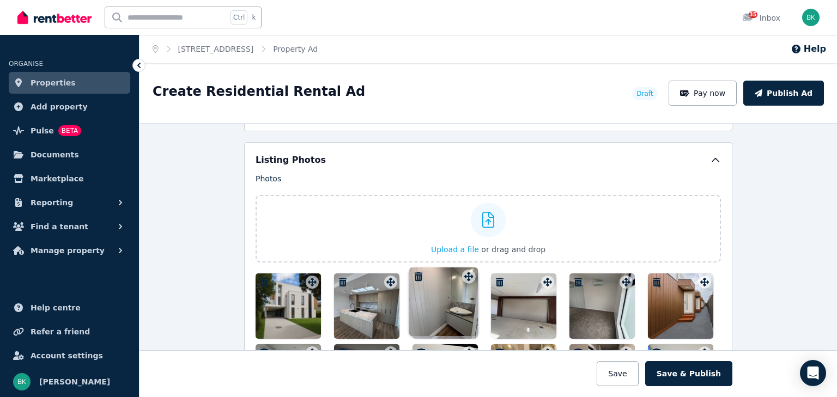
click at [475, 261] on div "Photos Upload a file or drag and drop Uploaded " balcony.jpg " Uploaded " ensui…" at bounding box center [487, 326] width 465 height 307
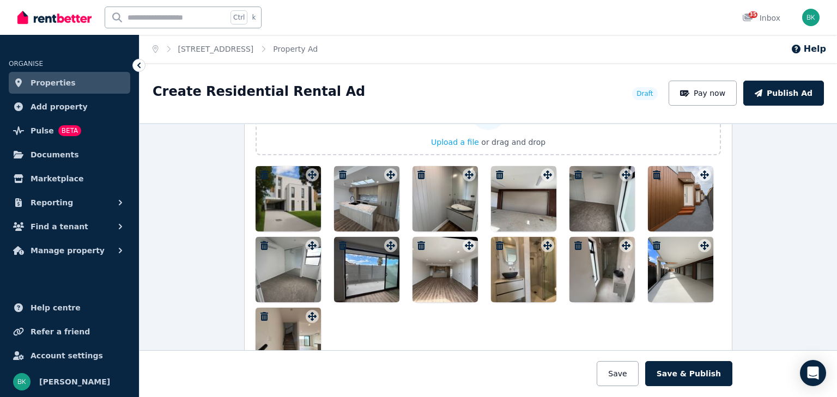
scroll to position [1405, 0]
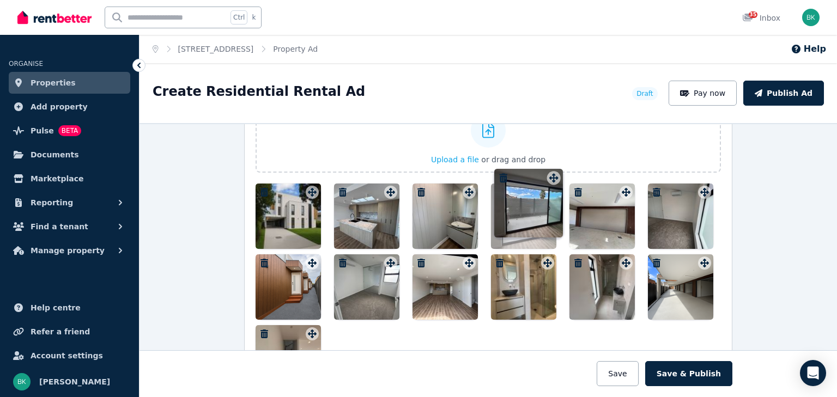
drag, startPoint x: 386, startPoint y: 231, endPoint x: 551, endPoint y: 172, distance: 175.2
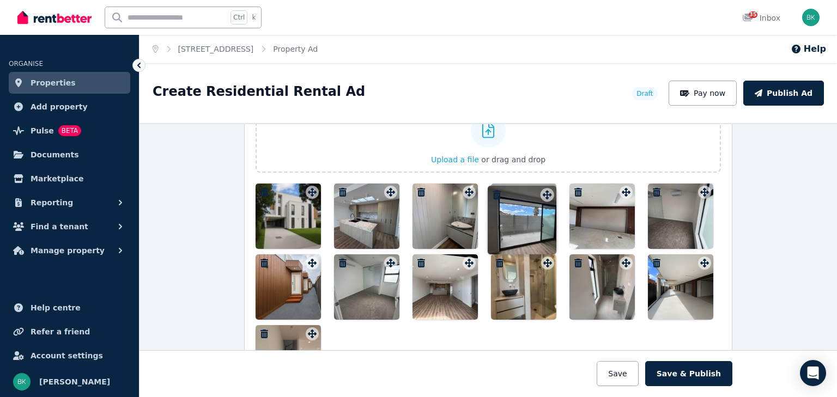
click at [551, 172] on div "Photos Upload a file or drag and drop Uploaded " balcony.jpg " Uploaded " ensui…" at bounding box center [487, 236] width 465 height 307
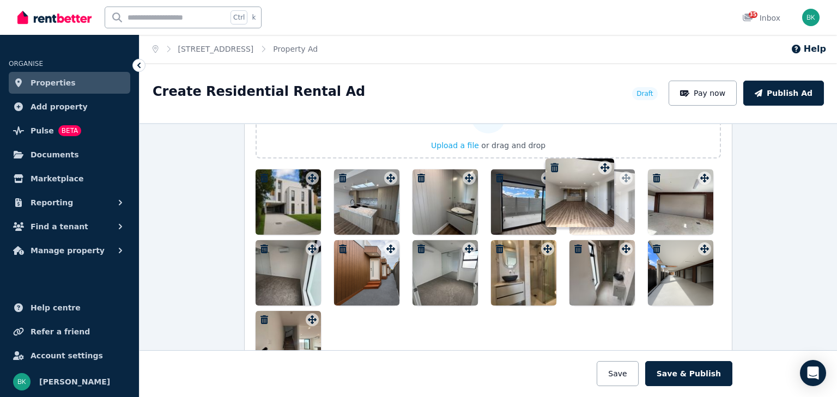
scroll to position [1338, 0]
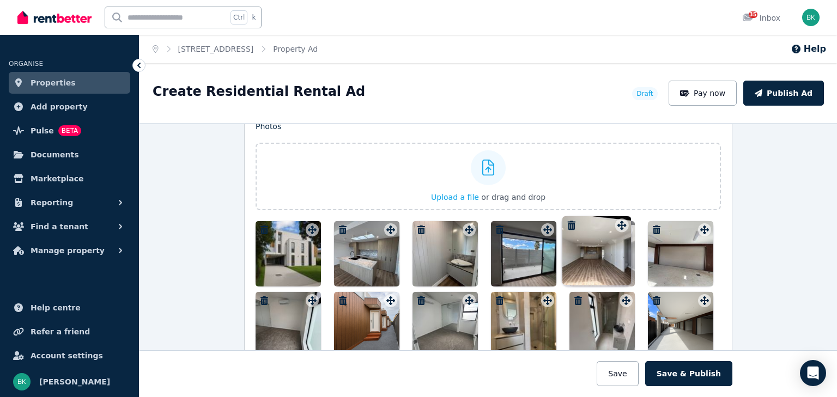
drag, startPoint x: 468, startPoint y: 214, endPoint x: 621, endPoint y: 221, distance: 152.7
click at [621, 221] on div "Photos Upload a file or drag and drop Uploaded " balcony.jpg " Uploaded " ensui…" at bounding box center [487, 274] width 465 height 307
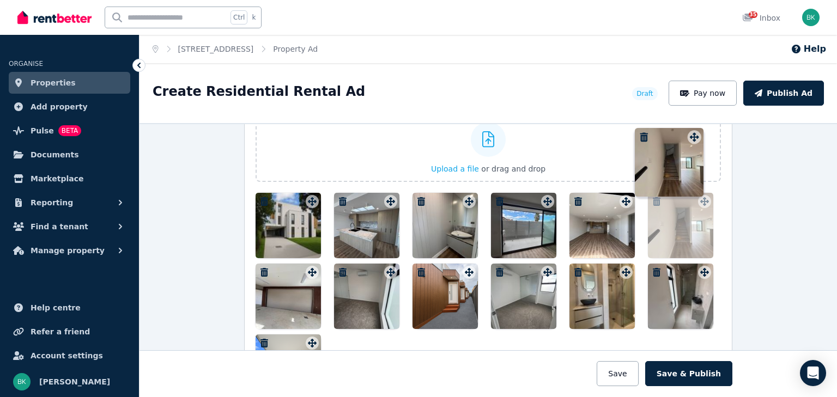
scroll to position [1245, 0]
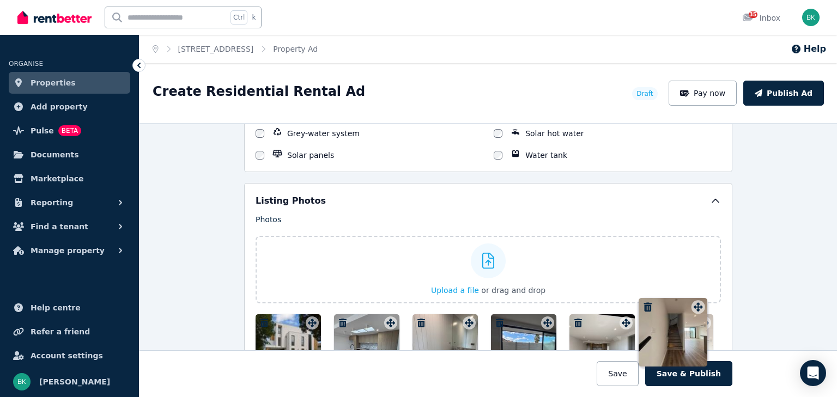
drag, startPoint x: 309, startPoint y: 279, endPoint x: 697, endPoint y: 298, distance: 388.3
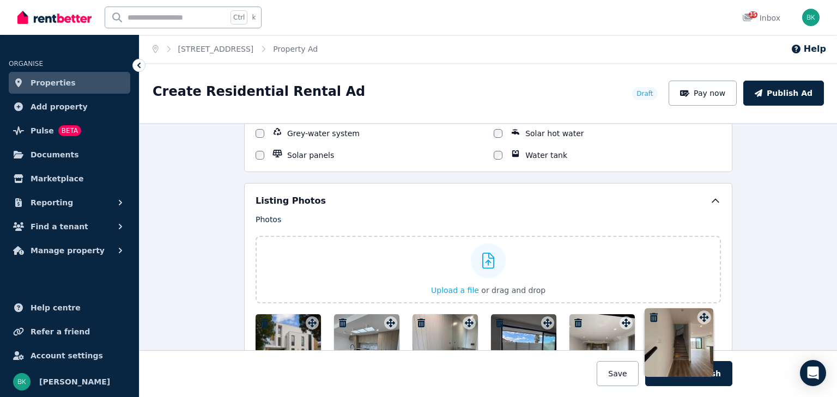
click at [697, 298] on div "Photos Upload a file or drag and drop Uploaded " balcony.jpg " Uploaded " ensui…" at bounding box center [487, 367] width 465 height 307
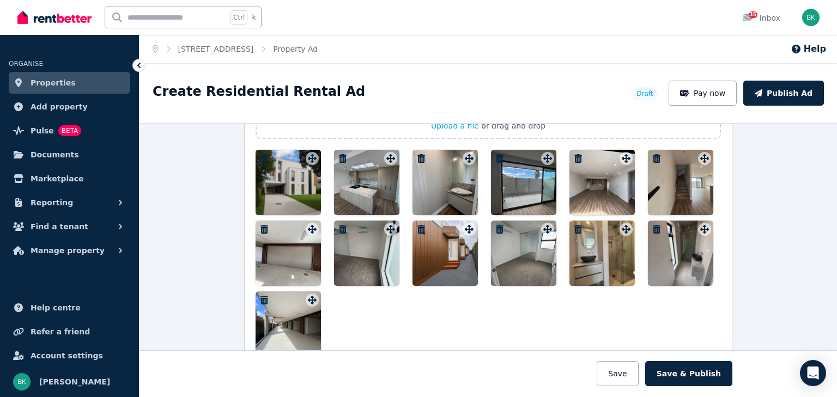
scroll to position [1419, 0]
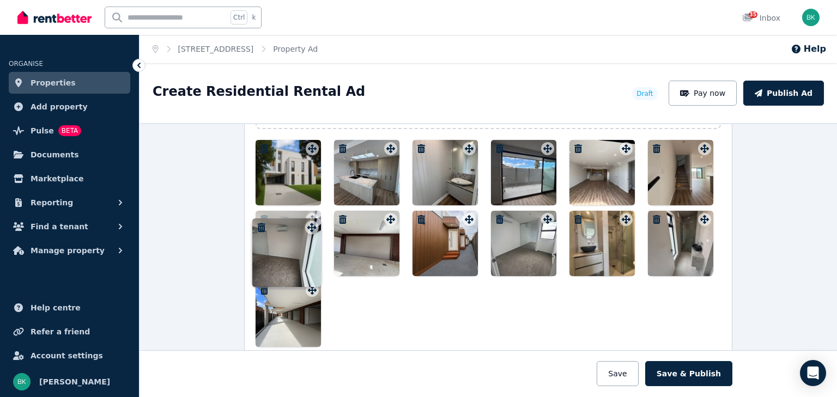
drag, startPoint x: 388, startPoint y: 217, endPoint x: 311, endPoint y: 212, distance: 77.5
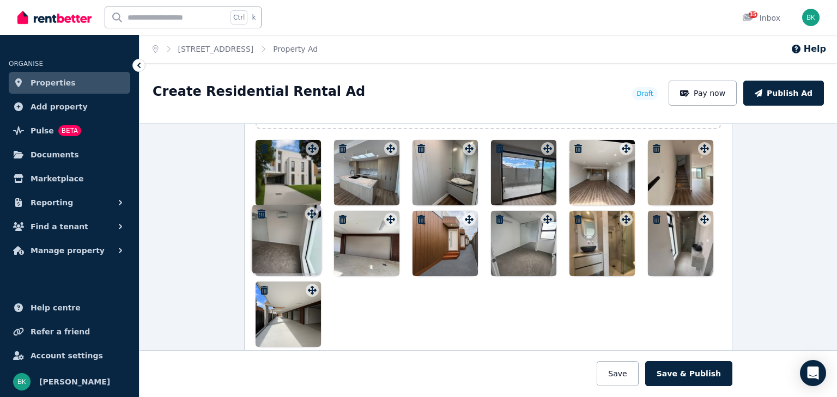
click at [311, 212] on div "Photos Upload a file or drag and drop Uploaded " balcony.jpg " Uploaded " ensui…" at bounding box center [487, 193] width 465 height 307
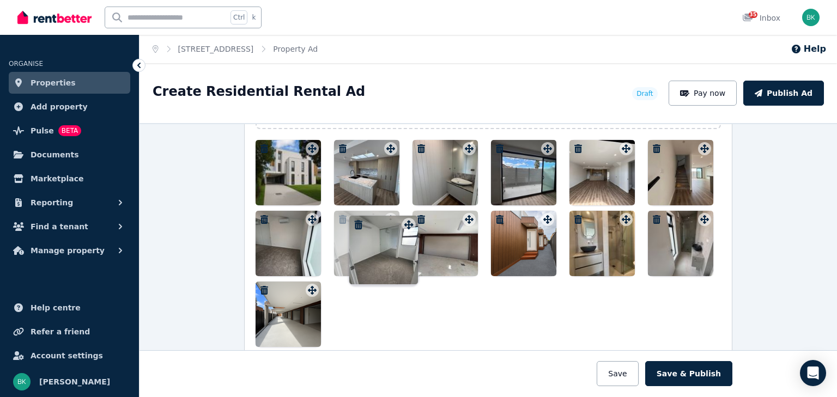
drag, startPoint x: 544, startPoint y: 212, endPoint x: 407, endPoint y: 212, distance: 137.3
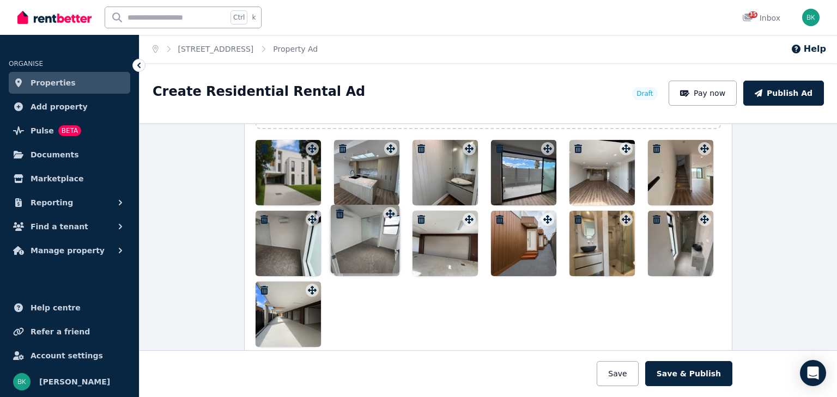
click at [407, 212] on div at bounding box center [487, 243] width 465 height 207
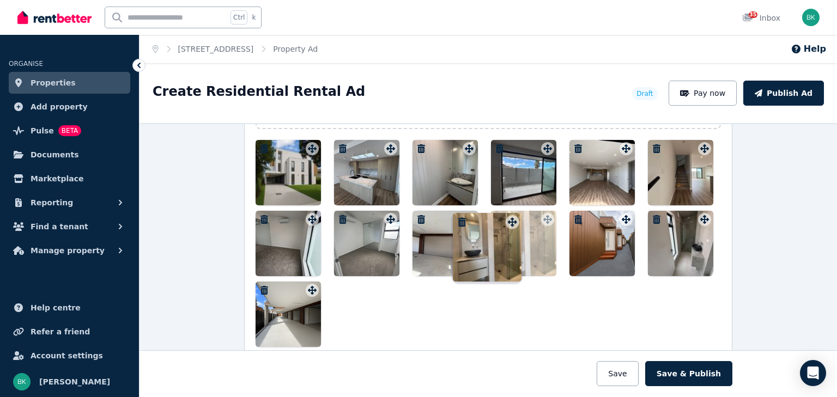
drag, startPoint x: 621, startPoint y: 214, endPoint x: 501, endPoint y: 209, distance: 119.9
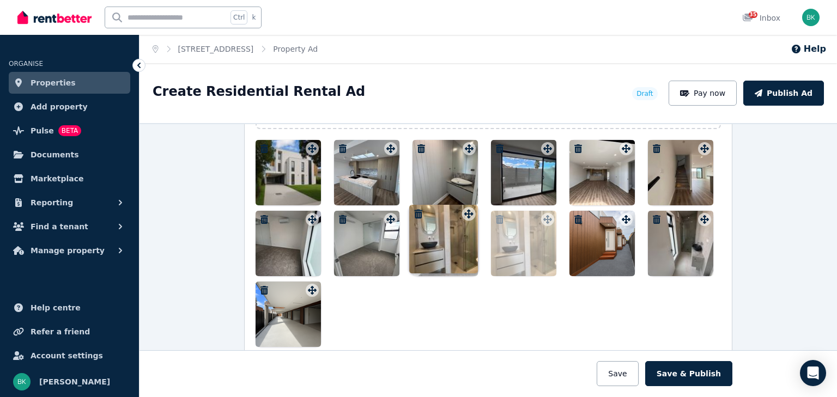
click at [501, 209] on div "Photos Upload a file or drag and drop Uploaded " balcony.jpg " Uploaded " ensui…" at bounding box center [487, 193] width 465 height 307
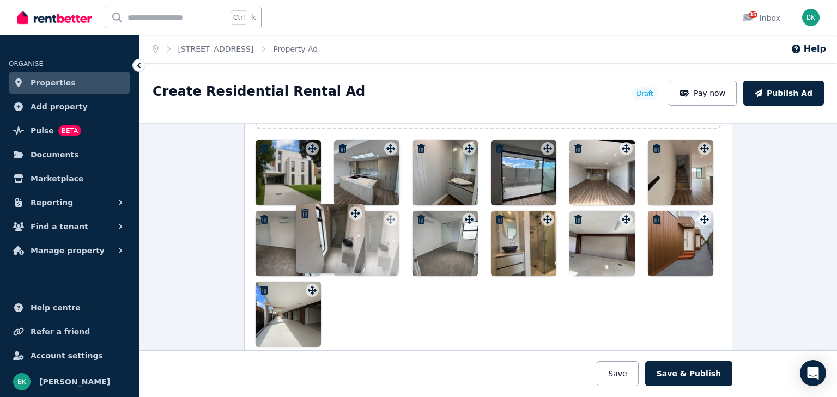
drag, startPoint x: 704, startPoint y: 219, endPoint x: 357, endPoint y: 208, distance: 347.2
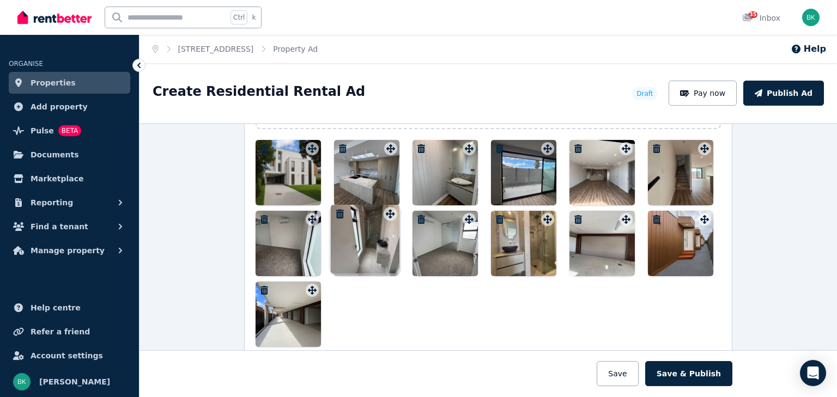
click at [357, 208] on div "Photos Upload a file or drag and drop Uploaded " balcony.jpg " Uploaded " ensui…" at bounding box center [487, 193] width 465 height 307
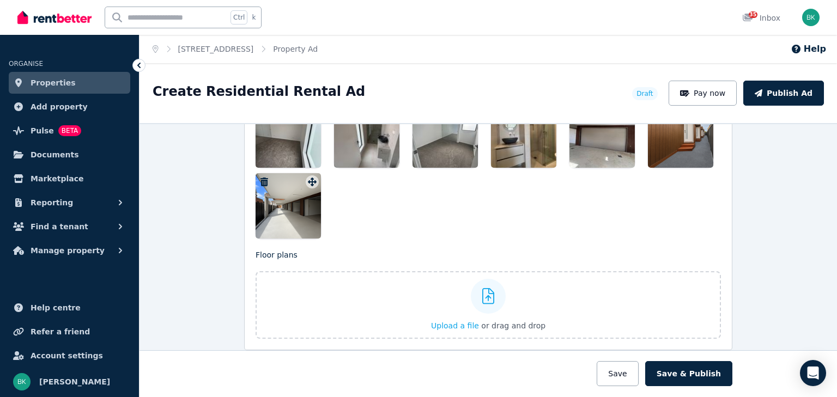
scroll to position [1539, 0]
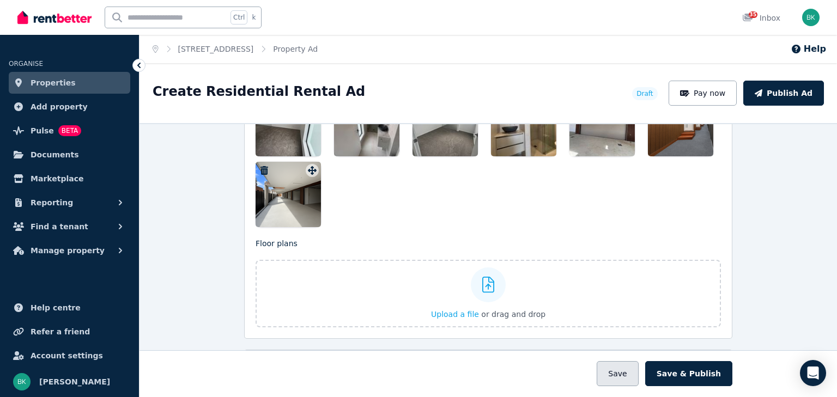
click at [632, 375] on button "Save" at bounding box center [616, 373] width 41 height 25
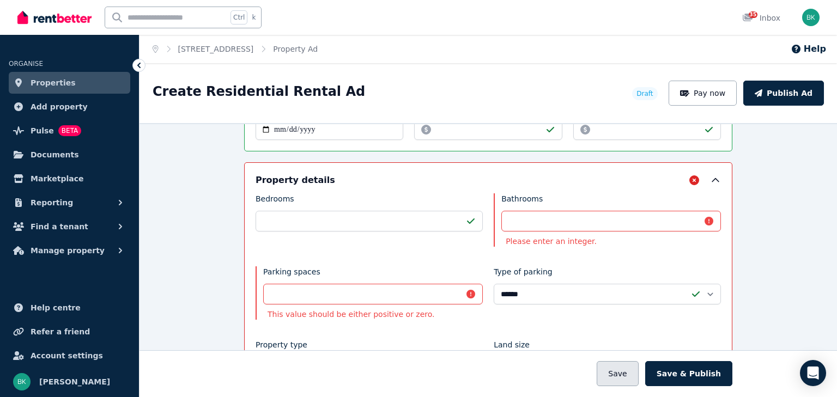
scroll to position [486, 0]
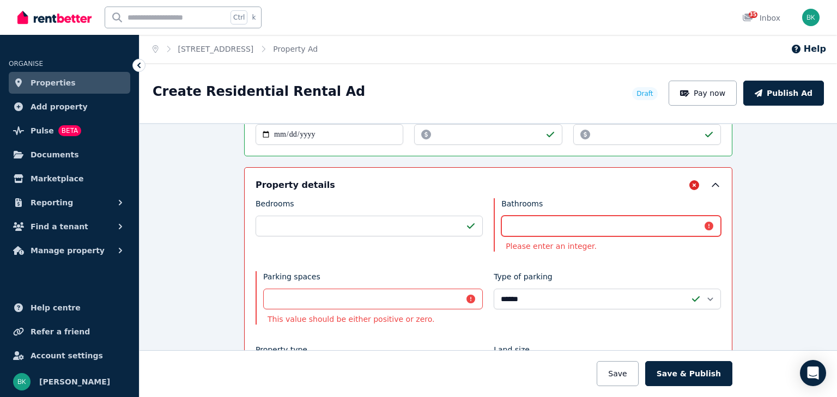
drag, startPoint x: 516, startPoint y: 222, endPoint x: 502, endPoint y: 222, distance: 14.2
click at [502, 222] on input "***" at bounding box center [611, 226] width 220 height 21
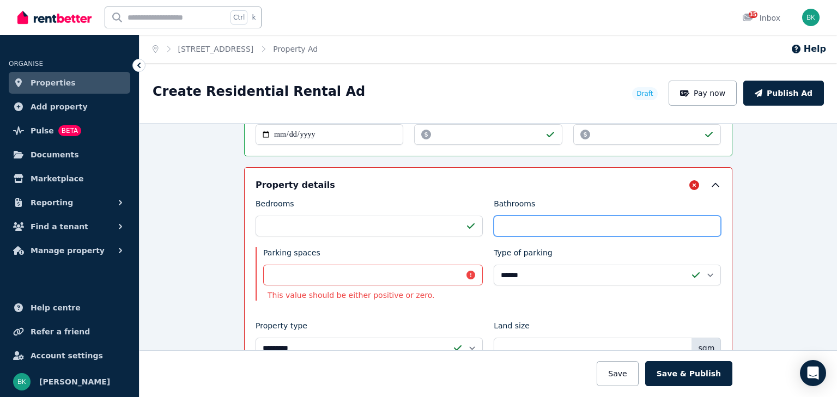
type input "*"
click at [278, 273] on input "**" at bounding box center [373, 275] width 220 height 21
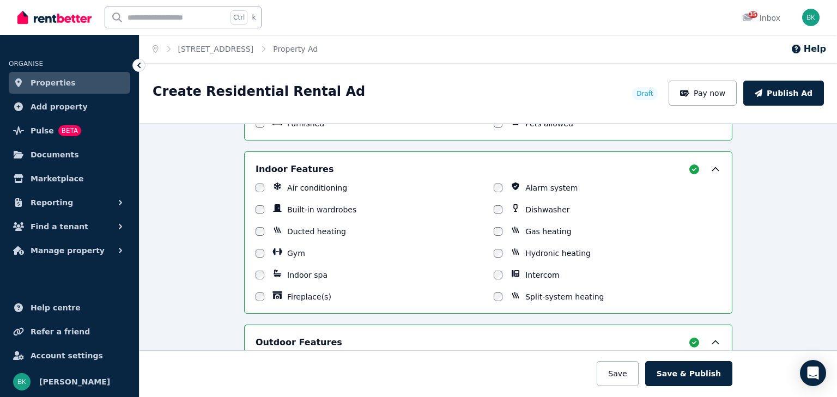
scroll to position [1009, 0]
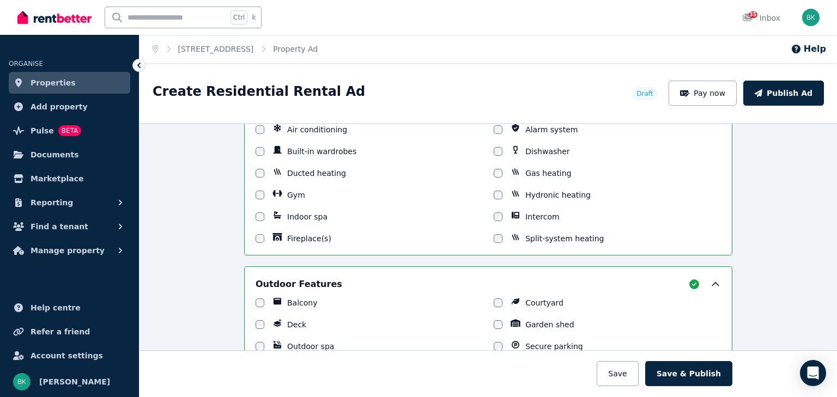
type input "*"
click at [618, 376] on button "Save" at bounding box center [616, 373] width 41 height 25
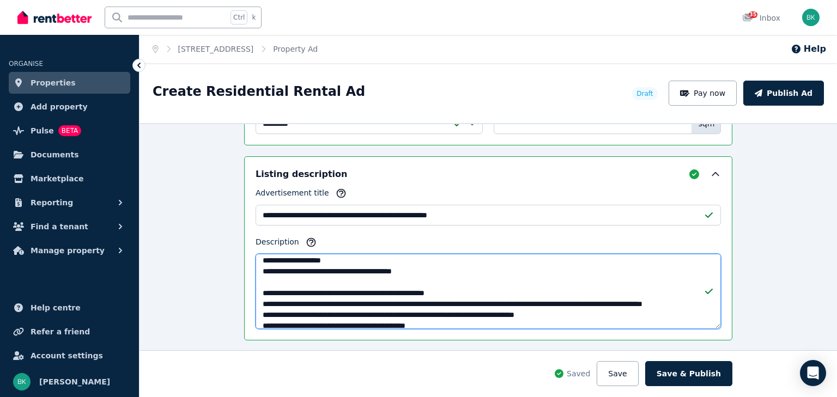
scroll to position [0, 0]
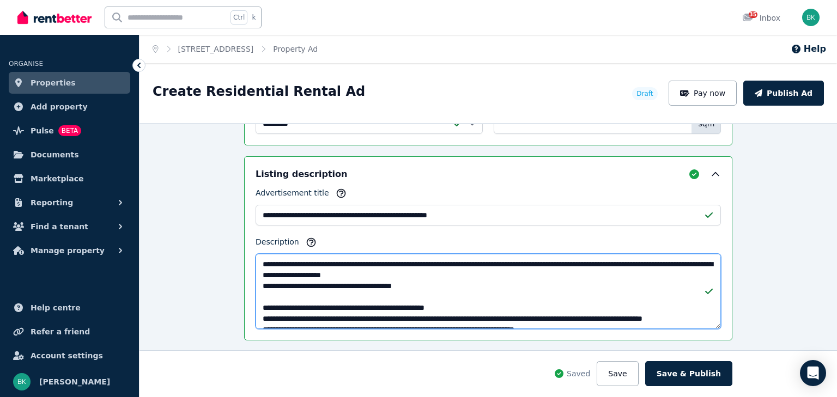
click at [421, 261] on textarea "Description" at bounding box center [487, 291] width 465 height 75
type textarea "**********"
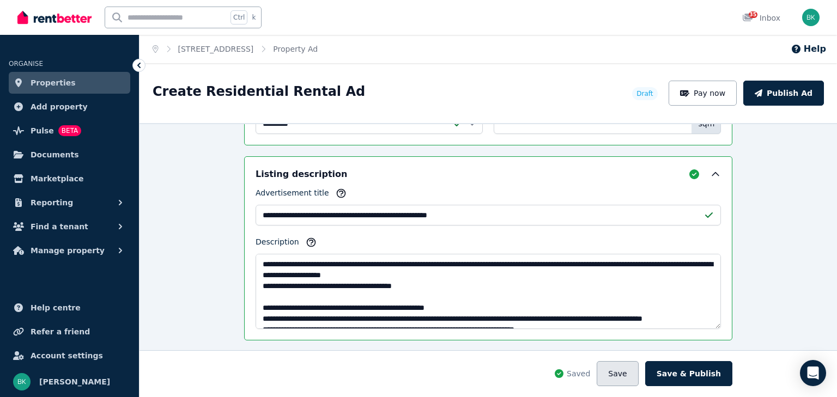
click at [628, 372] on button "Save" at bounding box center [616, 373] width 41 height 25
